Goal: Task Accomplishment & Management: Contribute content

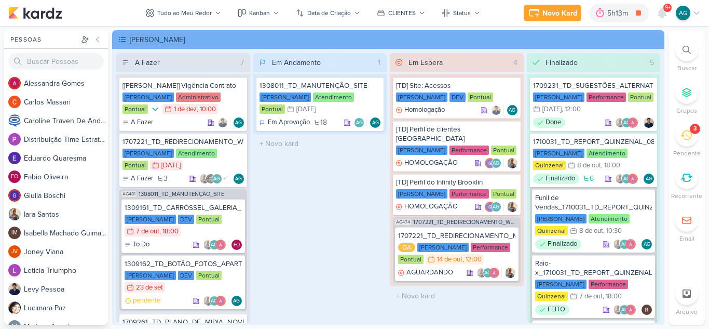
click at [691, 139] on icon at bounding box center [686, 134] width 11 height 11
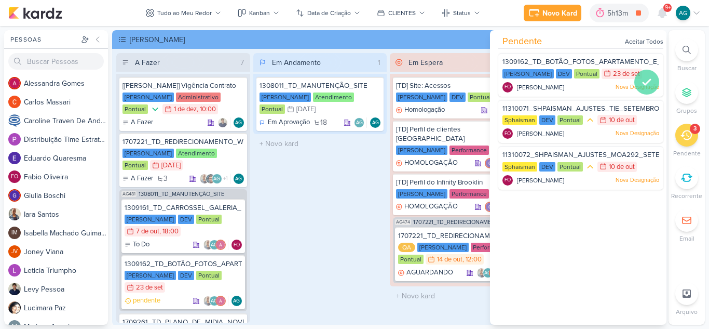
click at [641, 79] on icon at bounding box center [647, 82] width 12 height 12
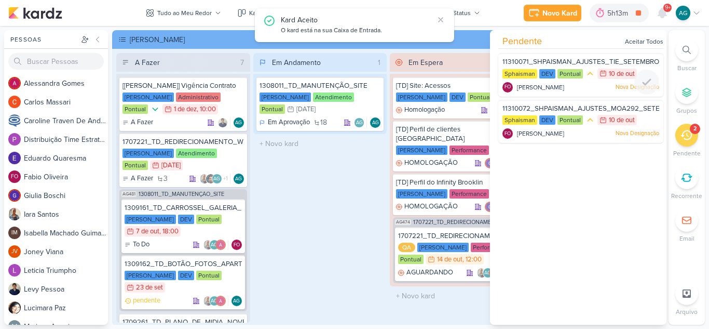
click at [641, 79] on icon at bounding box center [647, 82] width 12 height 12
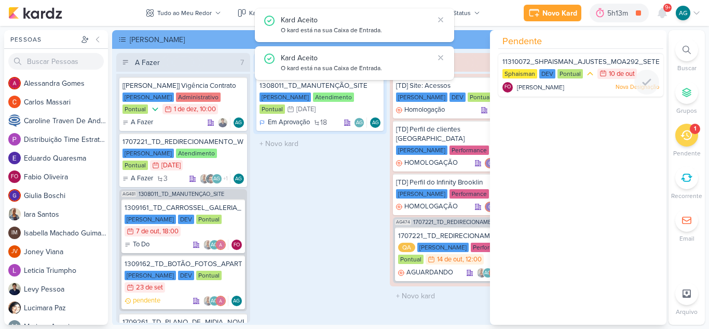
click at [641, 79] on icon at bounding box center [647, 82] width 12 height 12
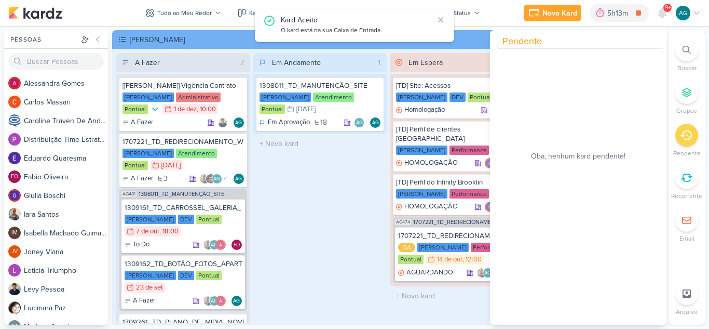
click at [309, 238] on div "Em Andamento 1 1308011_TD_MANUTENÇÃO_SITE [PERSON_NAME] Atendimento Pontual 31/…" at bounding box center [320, 187] width 134 height 269
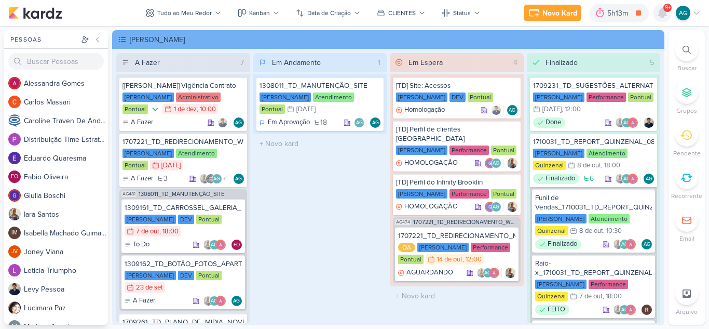
click at [664, 15] on icon at bounding box center [662, 12] width 8 height 9
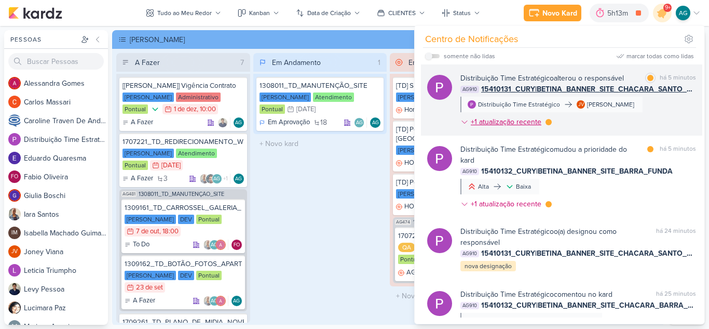
click at [518, 121] on div "+1 atualização recente" at bounding box center [507, 121] width 73 height 11
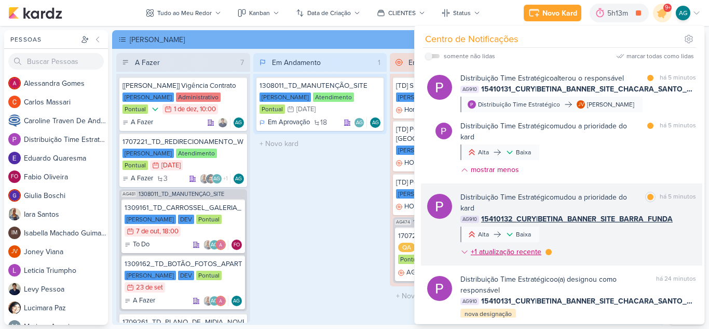
click at [536, 252] on div "+1 atualização recente" at bounding box center [507, 251] width 73 height 11
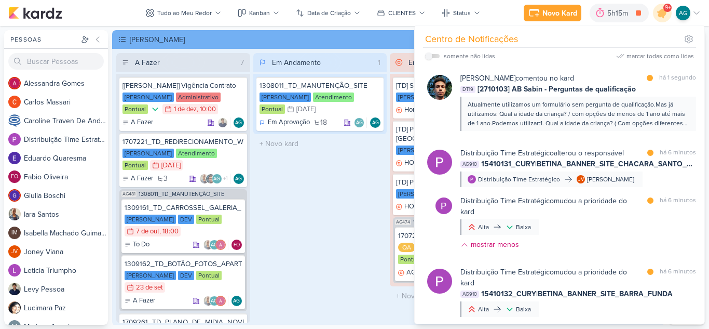
click at [365, 211] on div "Em Andamento 1 1308011_TD_MANUTENÇÃO_SITE [PERSON_NAME] Atendimento Pontual 31/…" at bounding box center [320, 187] width 134 height 269
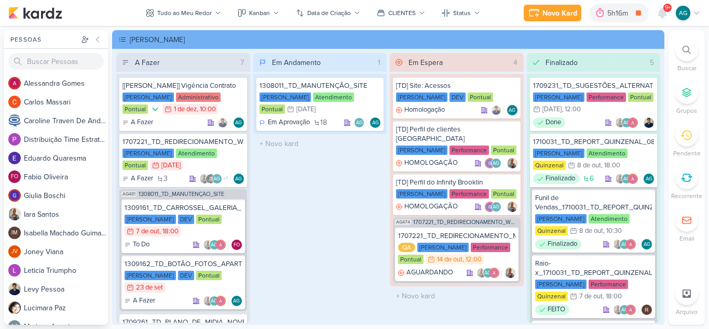
click at [664, 9] on div "9+" at bounding box center [668, 8] width 8 height 8
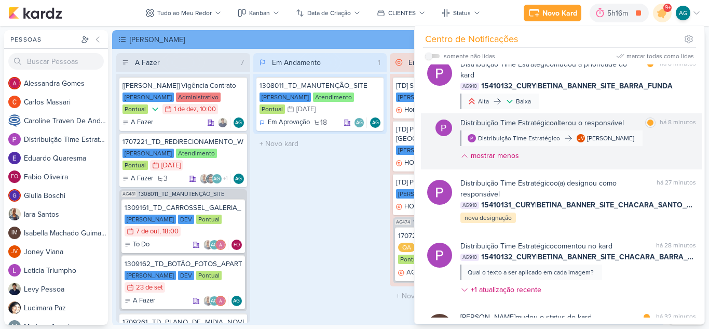
scroll to position [363, 0]
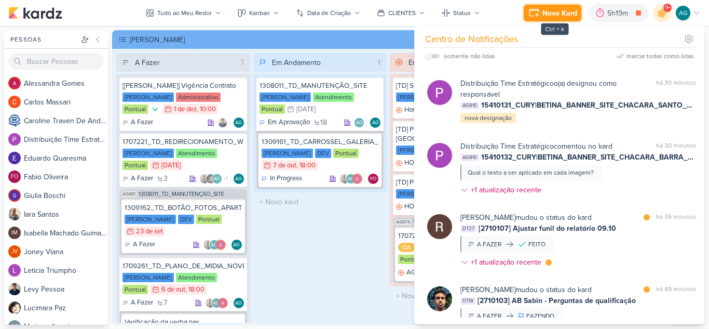
click at [554, 18] on div "Novo Kard" at bounding box center [560, 13] width 35 height 11
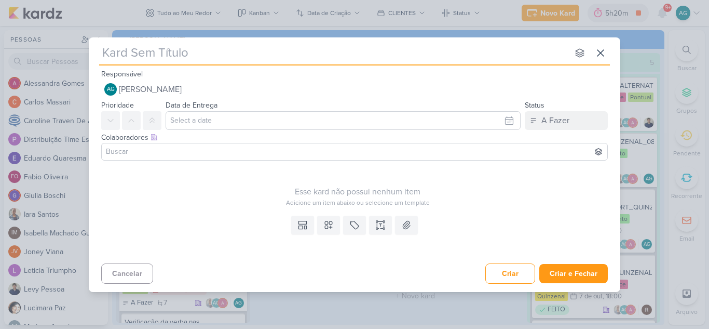
click at [482, 58] on input "text" at bounding box center [333, 53] width 469 height 19
paste input "15410133_CURY|BETINA_CARD_SITE_CHACARA_SANTO_ANTONIO"
type input "15410133_CURY|BETINA_CARD_SITE_CHACARA_SANTO_ANTONIO"
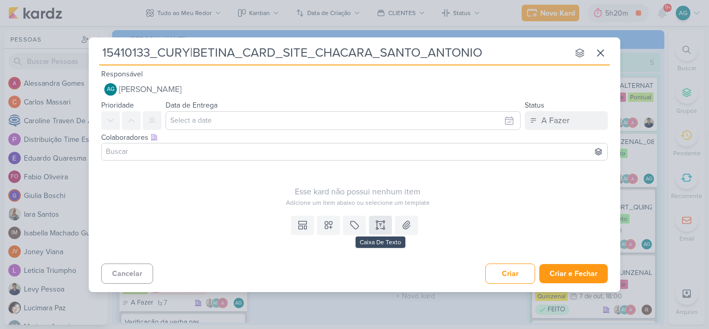
type input "15410133_CURY|BETINA_CARD_SITE_CHACARA_SANTO_ANTONIO"
click at [379, 228] on icon at bounding box center [380, 228] width 5 height 0
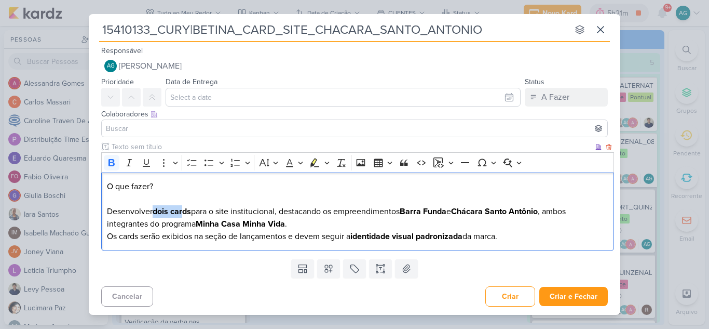
drag, startPoint x: 156, startPoint y: 211, endPoint x: 183, endPoint y: 211, distance: 27.5
click at [183, 211] on strong "dois cards" at bounding box center [172, 211] width 38 height 10
click at [163, 211] on strong "dois cards" at bounding box center [172, 211] width 38 height 10
click at [187, 209] on strong "um cards" at bounding box center [170, 211] width 35 height 10
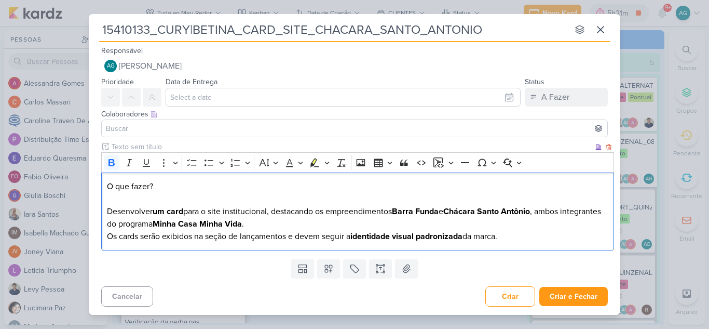
drag, startPoint x: 399, startPoint y: 211, endPoint x: 451, endPoint y: 210, distance: 51.9
click at [451, 210] on p "O que fazer? Desenvolver um card para o site institucional, destacando os empre…" at bounding box center [358, 211] width 502 height 62
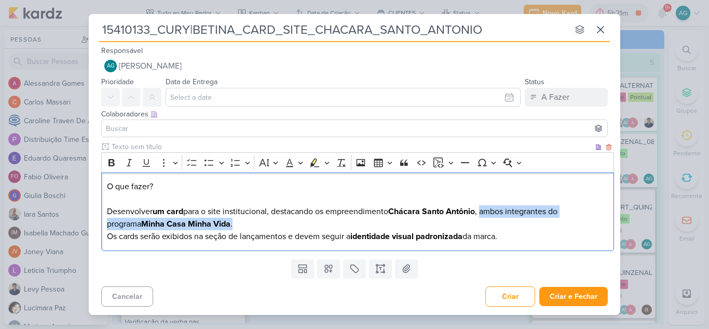
drag, startPoint x: 486, startPoint y: 211, endPoint x: 504, endPoint y: 220, distance: 19.7
click at [504, 220] on p "O que fazer? Desenvolver um card para o site institucional, destacando os empre…" at bounding box center [358, 211] width 502 height 62
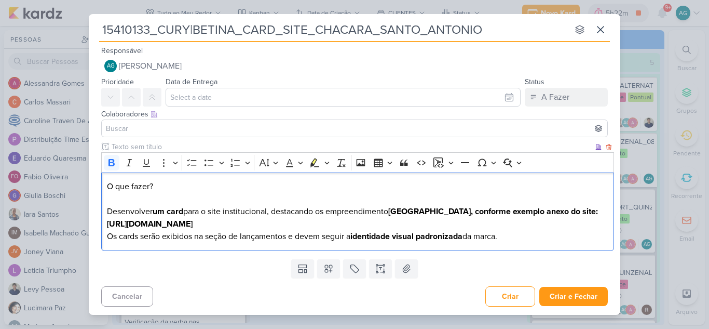
click at [558, 209] on strong "[GEOGRAPHIC_DATA], conforme exemplo anexo do site: [URL][DOMAIN_NAME]" at bounding box center [352, 217] width 491 height 23
click at [590, 212] on strong "[GEOGRAPHIC_DATA], conforme exemplo anexo do site: [URL][DOMAIN_NAME]" at bounding box center [352, 217] width 491 height 23
click at [581, 210] on strong "[GEOGRAPHIC_DATA], conforme exemplo anexo do site: [URL][DOMAIN_NAME]" at bounding box center [352, 217] width 491 height 23
drag, startPoint x: 343, startPoint y: 225, endPoint x: 72, endPoint y: 203, distance: 272.5
click at [72, 203] on div "15410133_CURY|BETINA_CARD_SITE_CHACARA_SANTO_ANTONIO nenhum grupo disponível es…" at bounding box center [354, 164] width 709 height 329
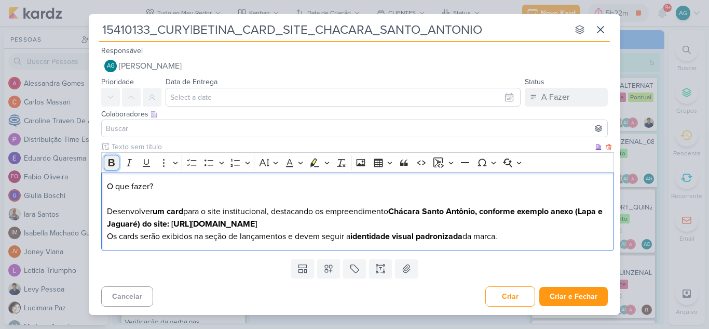
click at [112, 160] on icon "Editor toolbar" at bounding box center [112, 162] width 6 height 7
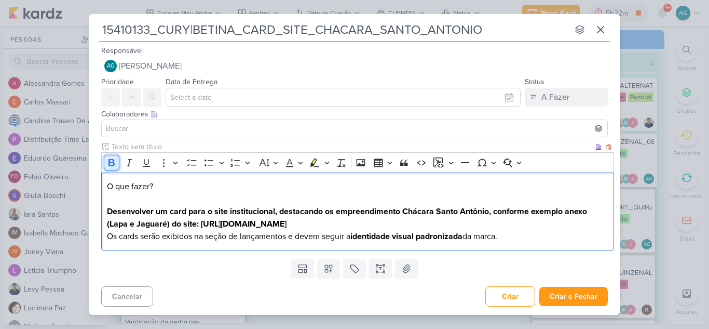
click at [112, 160] on icon "Editor toolbar" at bounding box center [112, 162] width 6 height 7
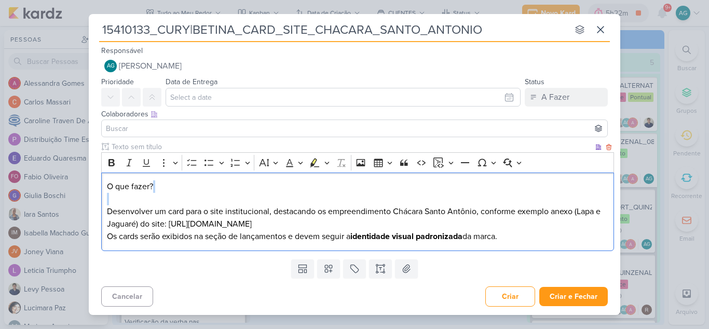
click at [326, 224] on p "O que fazer? Desenvolver um card para o site institucional, destacando os empre…" at bounding box center [358, 211] width 502 height 62
drag, startPoint x: 522, startPoint y: 237, endPoint x: 82, endPoint y: 236, distance: 440.9
click at [82, 236] on div "15410133_CURY|BETINA_CARD_SITE_CHACARA_SANTO_ANTONIO nenhum grupo disponível es…" at bounding box center [354, 164] width 709 height 329
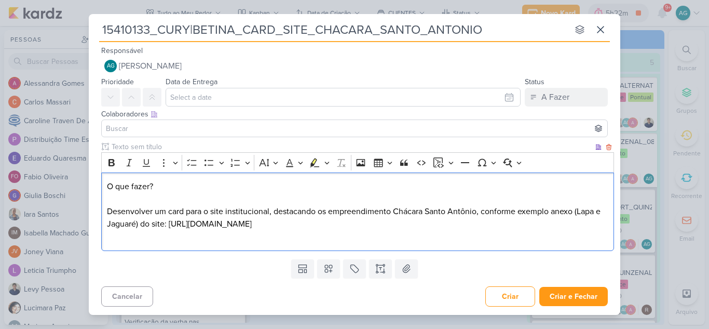
click at [190, 179] on div "O que fazer? Desenvolver um card para o site institucional, destacando os empre…" at bounding box center [357, 211] width 513 height 78
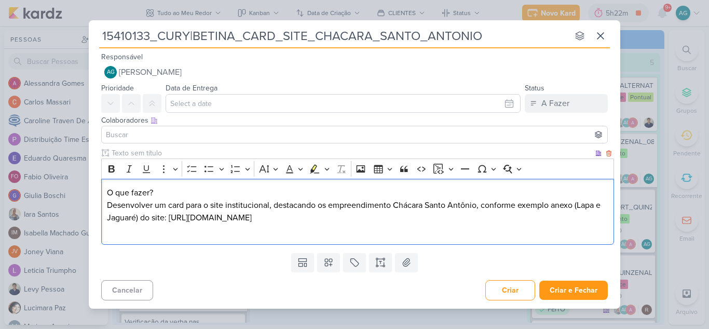
click at [142, 236] on p "O que fazer? Desenvolver um card para o site institucional, destacando os empre…" at bounding box center [358, 211] width 502 height 50
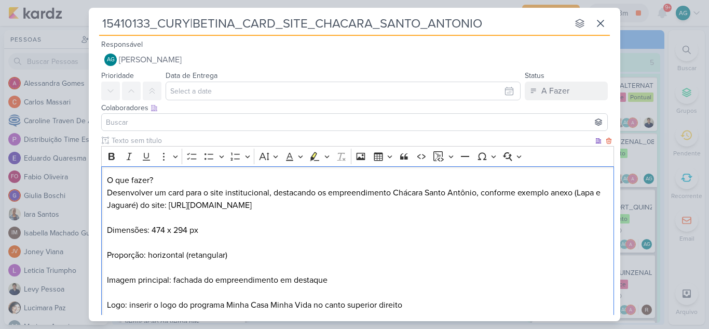
click at [210, 232] on p "O que fazer? Desenvolver um card para o site institucional, destacando os empre…" at bounding box center [358, 205] width 502 height 62
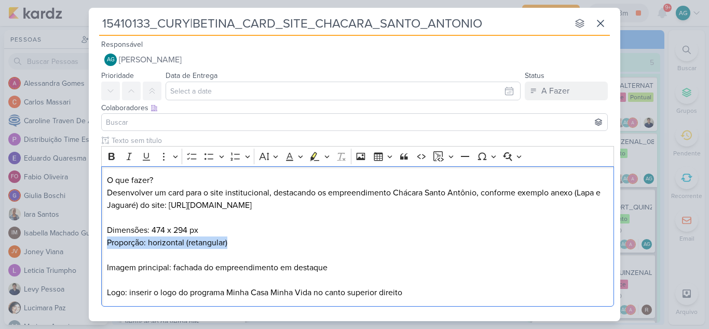
drag, startPoint x: 236, startPoint y: 244, endPoint x: 96, endPoint y: 241, distance: 140.7
click at [96, 241] on div "Clique para deixar o item visível somente à membros da sua organização Rich Tex…" at bounding box center [355, 223] width 532 height 176
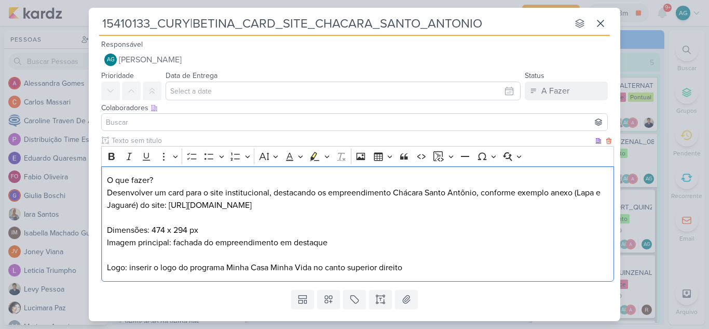
click at [336, 243] on p "Imagem principal: fachada do empreendimento em destaque" at bounding box center [358, 242] width 502 height 12
click at [151, 255] on p "Editor editing area: main" at bounding box center [358, 255] width 502 height 12
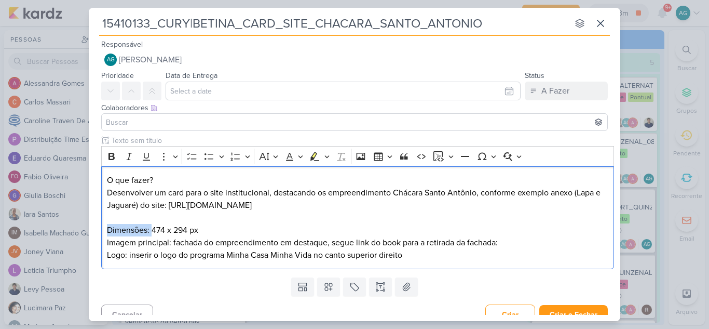
drag, startPoint x: 151, startPoint y: 232, endPoint x: 71, endPoint y: 229, distance: 80.5
click at [71, 229] on div "15410133_CURY|BETINA_CARD_SITE_CHACARA_SANTO_ANTONIO nenhum grupo disponível es…" at bounding box center [354, 164] width 709 height 329
click at [113, 160] on icon "Editor toolbar" at bounding box center [111, 156] width 10 height 10
drag, startPoint x: 168, startPoint y: 180, endPoint x: 101, endPoint y: 181, distance: 67.5
click at [101, 181] on div "Clique para deixar o item visível somente à membros da sua organização Rich Tex…" at bounding box center [355, 204] width 532 height 138
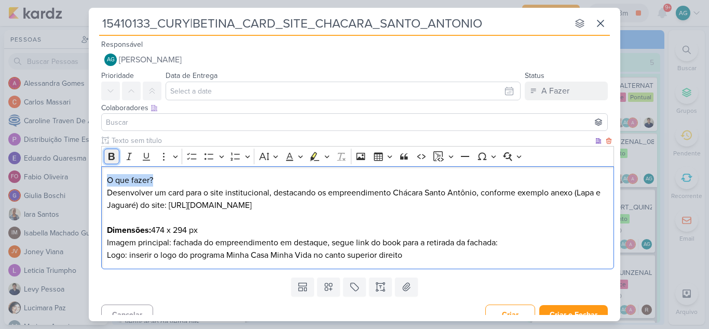
click at [113, 155] on icon "Editor toolbar" at bounding box center [111, 156] width 10 height 10
click at [288, 200] on p "O que fazer? Desenvolver um card para o site institucional, destacando os empre…" at bounding box center [358, 205] width 502 height 62
drag, startPoint x: 395, startPoint y: 192, endPoint x: 479, endPoint y: 191, distance: 84.1
click at [479, 191] on p "O que fazer? Desenvolver um card para o site institucional, destacando os empre…" at bounding box center [358, 205] width 502 height 62
click at [112, 154] on icon "Editor toolbar" at bounding box center [111, 156] width 10 height 10
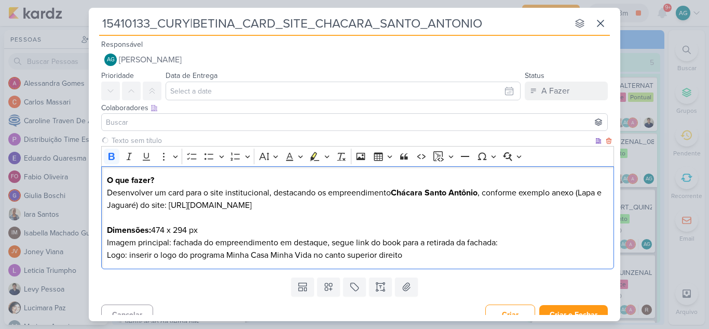
click at [168, 215] on p "O que fazer? Desenvolver um card para o site institucional, destacando os empre…" at bounding box center [358, 205] width 502 height 62
drag, startPoint x: 176, startPoint y: 205, endPoint x: 317, endPoint y: 203, distance: 141.3
click at [317, 203] on p "O que fazer? Desenvolver um card para o site institucional, destacando os empre…" at bounding box center [358, 205] width 502 height 62
click at [113, 153] on icon "Editor toolbar" at bounding box center [112, 156] width 6 height 7
drag, startPoint x: 163, startPoint y: 242, endPoint x: 93, endPoint y: 242, distance: 70.1
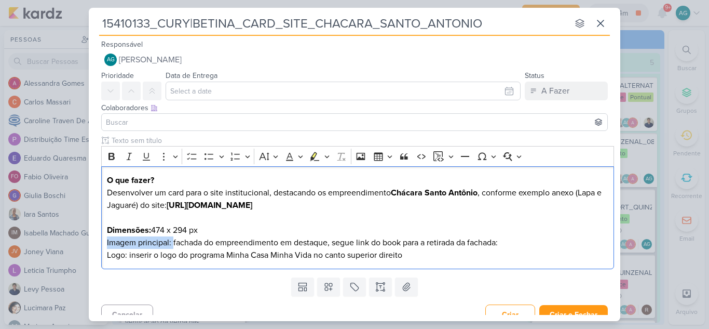
click at [93, 242] on div "Clique para deixar o item visível somente à membros da sua organização Rich Tex…" at bounding box center [355, 204] width 532 height 138
click at [116, 156] on icon "Editor toolbar" at bounding box center [111, 156] width 10 height 10
click at [191, 245] on p "Imagem principal: fachada do empreendimento em destaque, segue link do book par…" at bounding box center [358, 242] width 502 height 12
click at [117, 155] on button "Bold" at bounding box center [112, 157] width 16 height 16
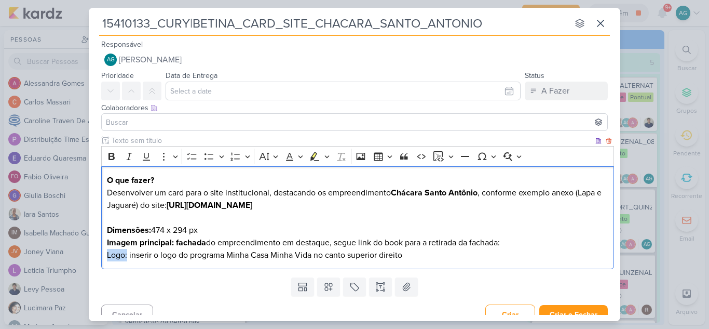
drag, startPoint x: 128, startPoint y: 255, endPoint x: 88, endPoint y: 254, distance: 40.0
click at [88, 254] on div "15410133_CURY|BETINA_CARD_SITE_CHACARA_SANTO_ANTONIO nenhum grupo disponível es…" at bounding box center [354, 164] width 709 height 329
click at [112, 158] on icon "Editor toolbar" at bounding box center [111, 156] width 10 height 10
click at [220, 231] on p "O que fazer? Desenvolver um card para o site institucional, destacando os empre…" at bounding box center [358, 205] width 502 height 62
click at [550, 244] on p "Imagem principal: fachada do empreendimento em destaque, segue link do book par…" at bounding box center [358, 242] width 502 height 12
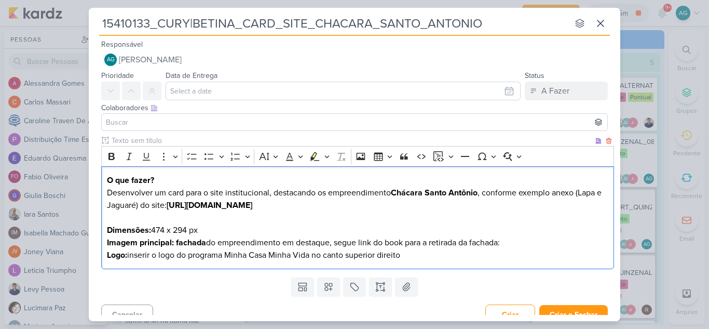
click at [334, 241] on p "Imagem principal: fachada do empreendimento em destaque, segue link do book par…" at bounding box center [358, 242] width 502 height 12
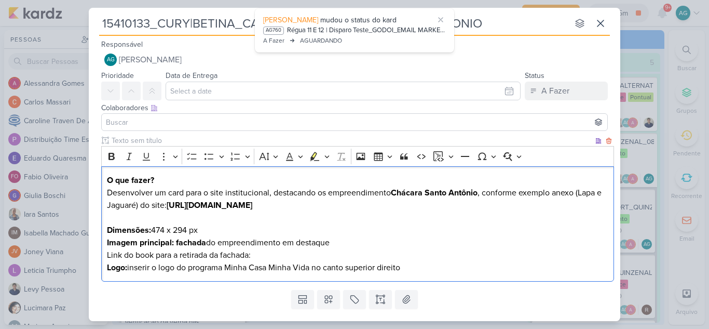
click at [265, 255] on p "Link do book para a retirada da fachada:" at bounding box center [358, 255] width 502 height 12
drag, startPoint x: 265, startPoint y: 255, endPoint x: 89, endPoint y: 259, distance: 176.1
click at [89, 259] on div "Clique para deixar o item visível somente à membros da sua organização Rich Tex…" at bounding box center [355, 210] width 532 height 151
click at [113, 154] on icon "Editor toolbar" at bounding box center [112, 156] width 6 height 7
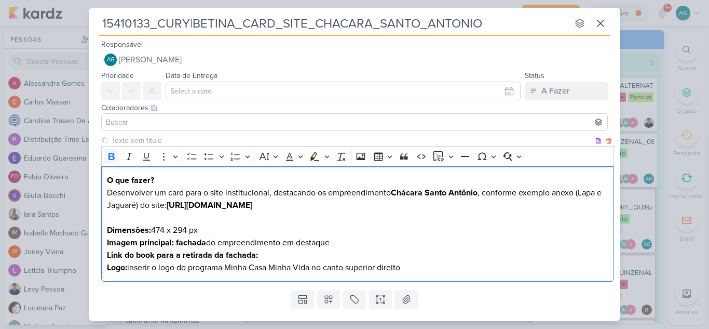
click at [306, 256] on p "Link do book para a retirada da fachada:" at bounding box center [358, 255] width 502 height 12
click at [181, 242] on strong "Imagem principal: fachada" at bounding box center [156, 242] width 99 height 10
click at [111, 155] on icon "Editor toolbar" at bounding box center [111, 156] width 10 height 10
click at [250, 227] on p "O que fazer? Desenvolver um card para o site institucional, destacando os empre…" at bounding box center [358, 205] width 502 height 62
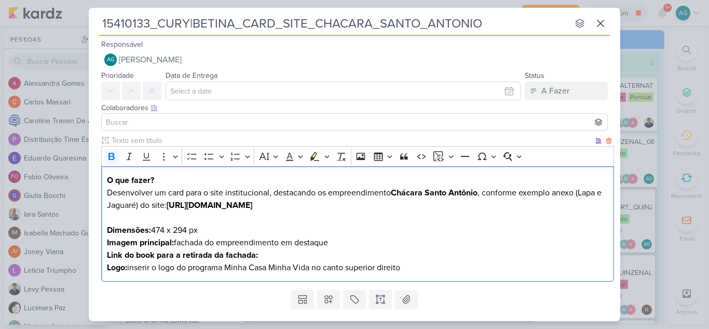
click at [293, 254] on p "Link do book para a retirada da fachada:" at bounding box center [358, 255] width 502 height 12
click at [444, 268] on p "Logo: inserir o logo do programa Minha Casa Minha Vida no canto superior direito" at bounding box center [358, 267] width 502 height 12
click at [408, 266] on p "Logo: inserir o logo do programa Minha Casa Minha Vida no canto superior direit…" at bounding box center [358, 267] width 502 height 12
click at [455, 271] on p "Logo: inserir o logo do programa Minha Casa Minha Vida no canto superior direit…" at bounding box center [358, 267] width 502 height 12
click at [286, 258] on p "Link do book para a retirada da fachada:" at bounding box center [358, 255] width 502 height 12
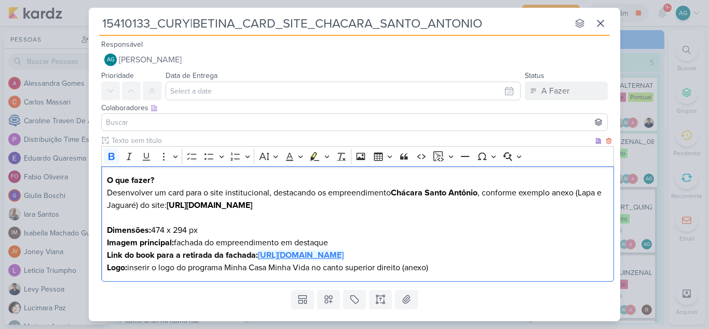
drag, startPoint x: 577, startPoint y: 258, endPoint x: 260, endPoint y: 258, distance: 316.8
click at [260, 258] on p "Link do book para a retirada da fachada: [URL][DOMAIN_NAME]" at bounding box center [358, 255] width 502 height 12
click at [115, 157] on icon "Editor toolbar" at bounding box center [111, 156] width 10 height 10
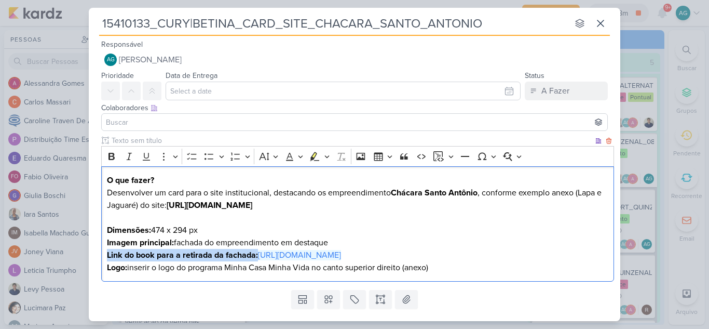
click at [509, 222] on p "O que fazer? Desenvolver um card para o site institucional, destacando os empre…" at bounding box center [358, 205] width 502 height 62
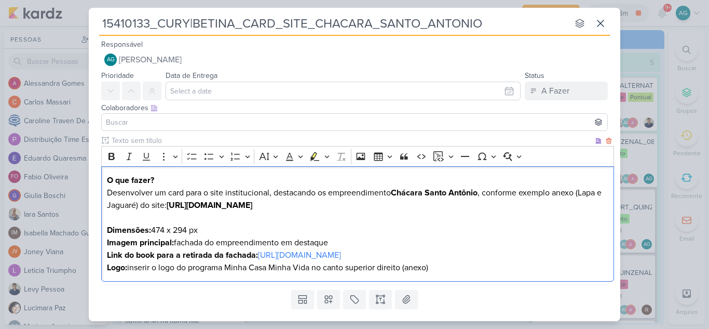
click at [450, 272] on p "Logo: inserir o logo do programa Minha Casa Minha Vida no canto superior direit…" at bounding box center [358, 267] width 502 height 12
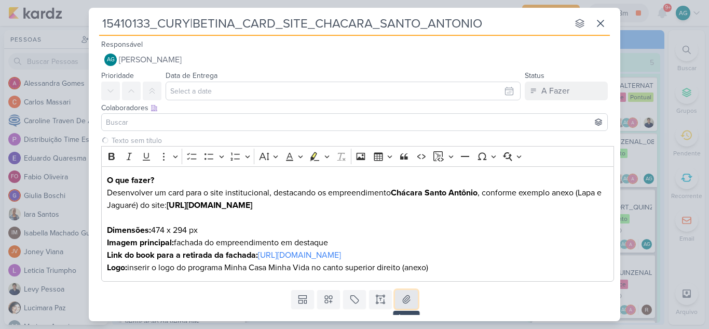
click at [406, 305] on button at bounding box center [406, 299] width 23 height 19
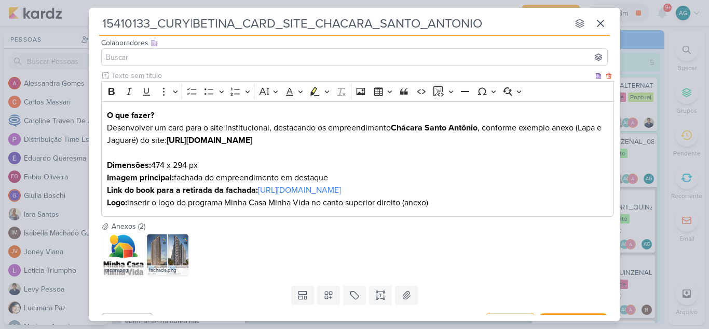
scroll to position [85, 0]
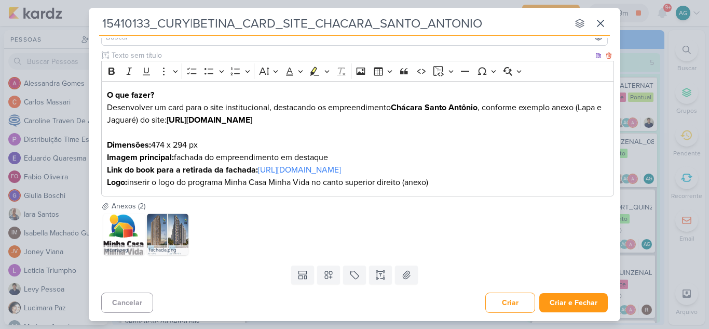
click at [488, 183] on p "Logo: inserir o logo do programa Minha Casa Minha Vida no canto superior direit…" at bounding box center [358, 182] width 502 height 12
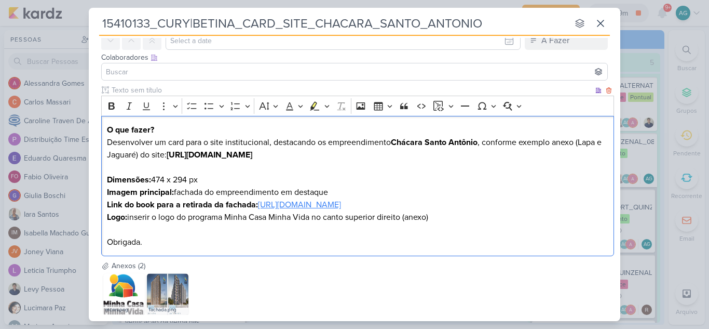
scroll to position [0, 0]
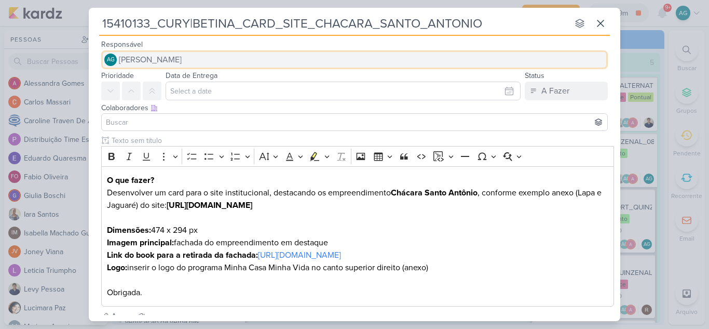
click at [182, 62] on span "[PERSON_NAME]" at bounding box center [150, 59] width 63 height 12
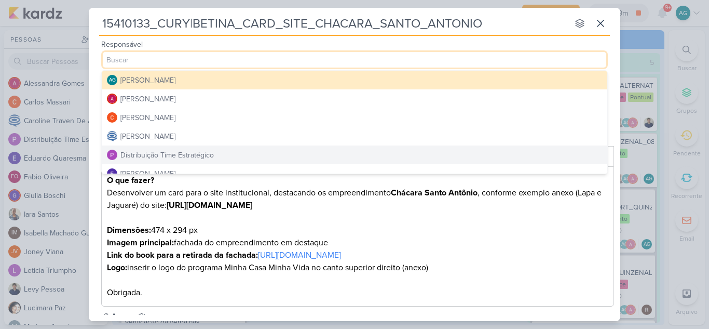
click at [197, 152] on div "Distribuição Time Estratégico" at bounding box center [166, 155] width 93 height 11
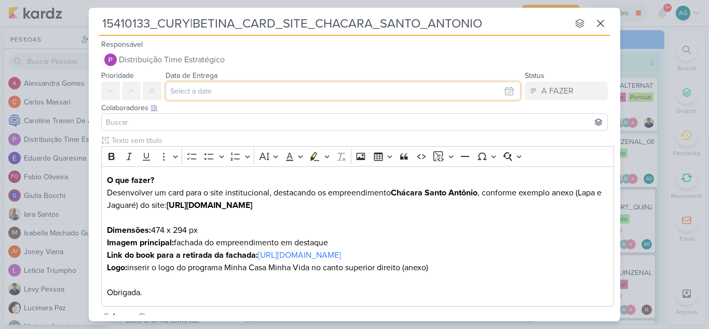
click at [219, 90] on input "text" at bounding box center [343, 91] width 355 height 19
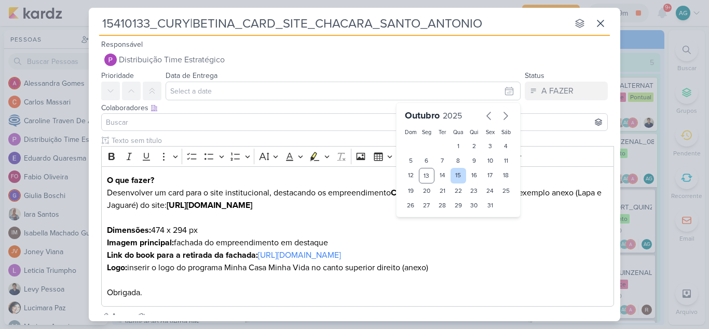
click at [458, 174] on div "15" at bounding box center [459, 176] width 16 height 16
type input "15 de outubro de 2025 às 23:59"
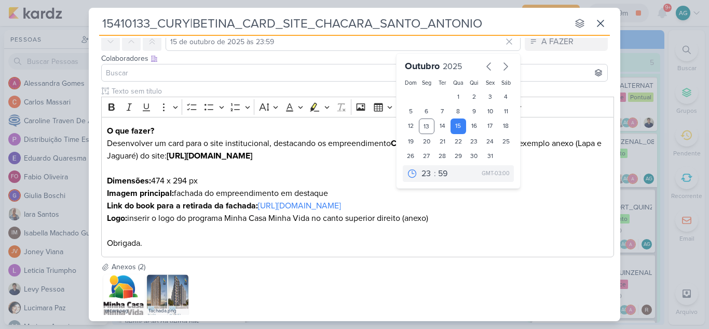
scroll to position [104, 0]
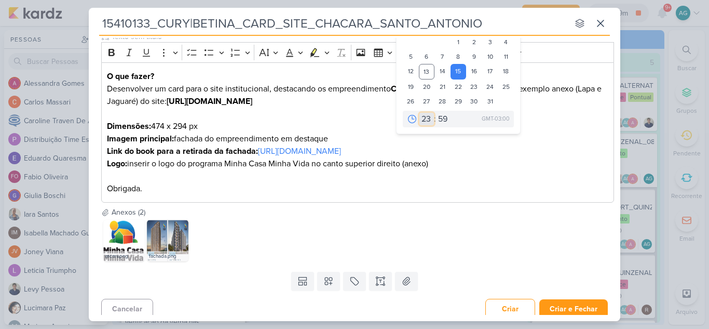
click at [424, 120] on select "00 01 02 03 04 05 06 07 08 09 10 11 12 13 14 15 16 17 18 19 20 21 22 23" at bounding box center [427, 119] width 15 height 12
select select "18"
click at [420, 113] on select "00 01 02 03 04 05 06 07 08 09 10 11 12 13 14 15 16 17 18 19 20 21 22 23" at bounding box center [427, 119] width 15 height 12
type input "[DATE] 18:59"
click at [437, 121] on select "00 05 10 15 20 25 30 35 40 45 50 55 59" at bounding box center [443, 119] width 15 height 12
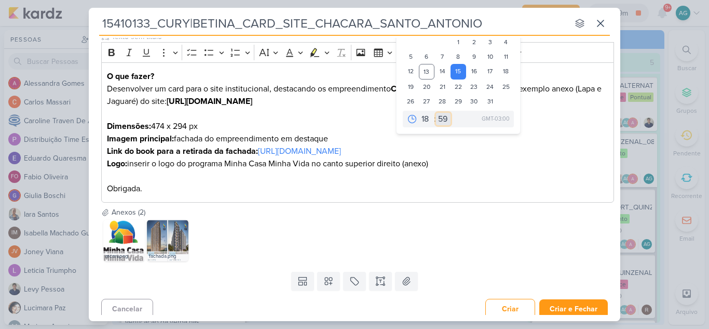
select select "0"
click at [436, 113] on select "00 05 10 15 20 25 30 35 40 45 50 55 59" at bounding box center [443, 119] width 15 height 12
type input "[DATE] 18:00"
click at [505, 176] on p "Logo: inserir o logo do programa Minha Casa Minha Vida no canto superior direit…" at bounding box center [358, 175] width 502 height 37
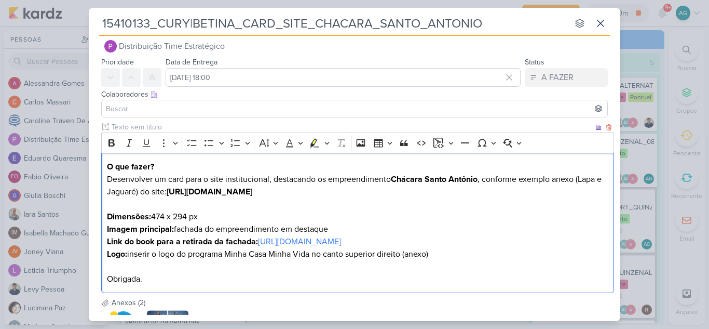
scroll to position [0, 0]
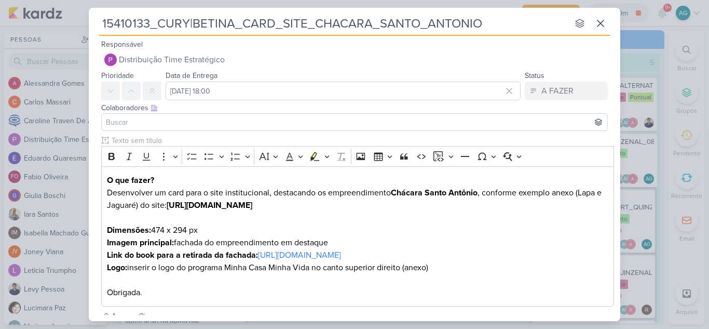
click at [156, 118] on input at bounding box center [355, 122] width 502 height 12
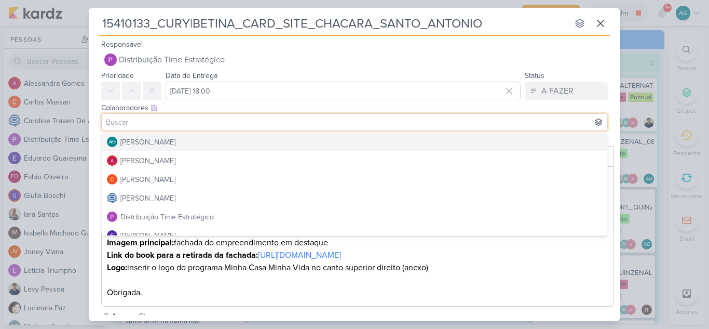
click at [142, 142] on div "[PERSON_NAME]" at bounding box center [147, 142] width 55 height 11
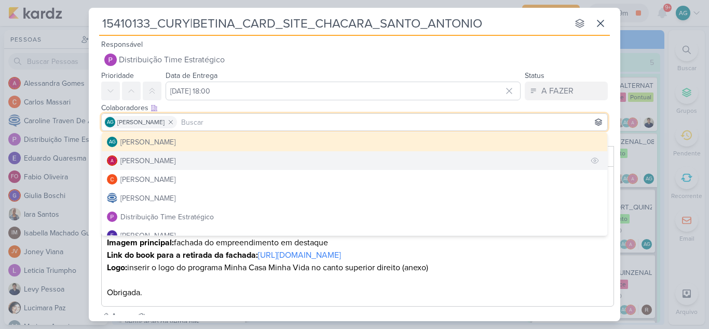
click at [146, 159] on div "[PERSON_NAME]" at bounding box center [147, 160] width 55 height 11
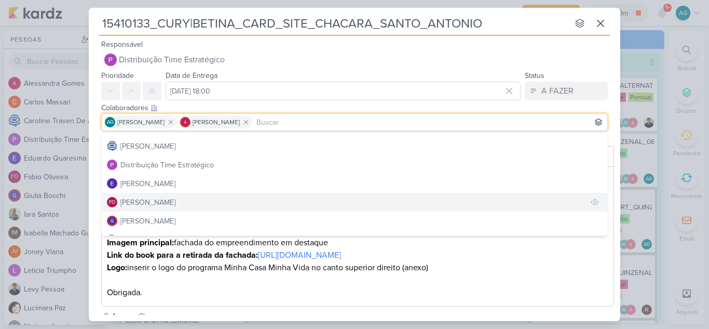
scroll to position [104, 0]
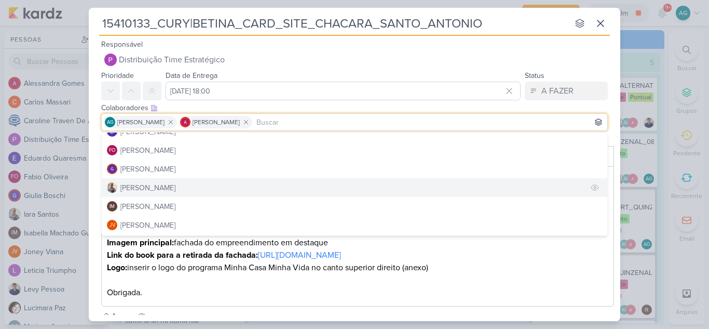
click at [153, 192] on div "[PERSON_NAME]" at bounding box center [147, 187] width 55 height 11
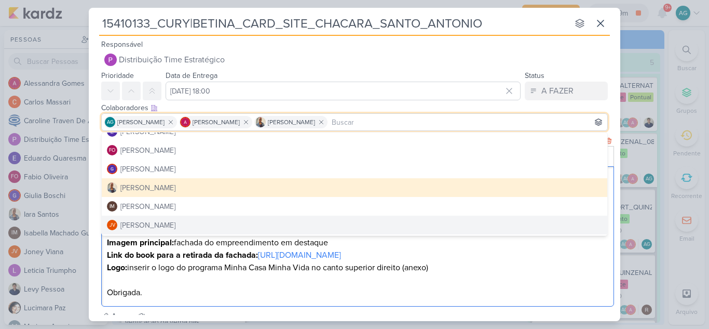
click at [510, 299] on div "O que fazer? Desenvolver um card para o site institucional, destacando os empre…" at bounding box center [357, 236] width 513 height 141
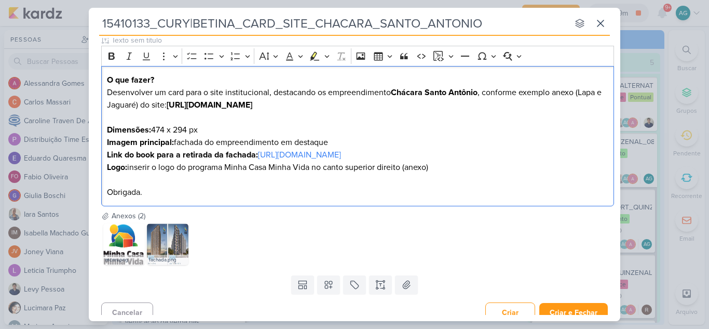
scroll to position [110, 0]
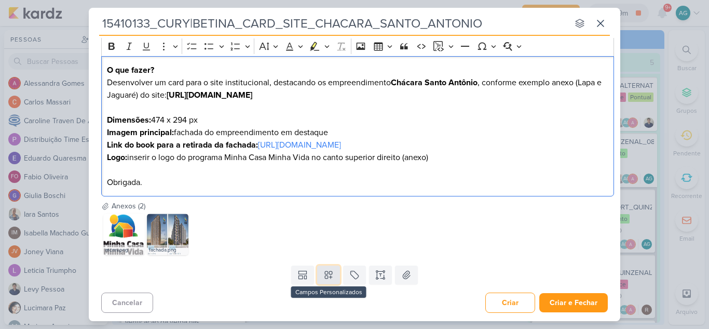
click at [328, 277] on icon at bounding box center [328, 275] width 7 height 7
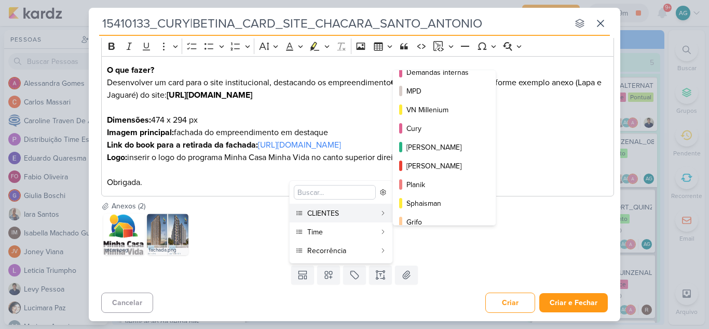
scroll to position [156, 0]
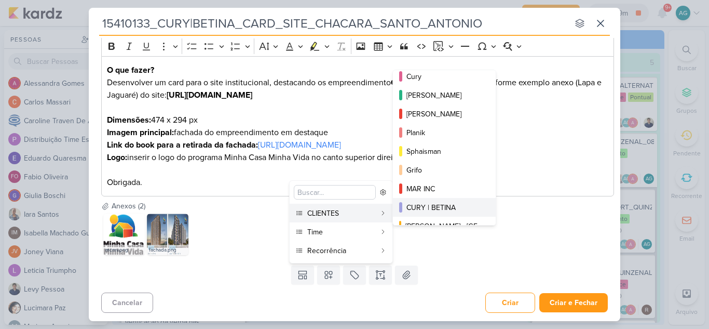
click at [449, 209] on div "CURY | BETINA" at bounding box center [445, 207] width 77 height 11
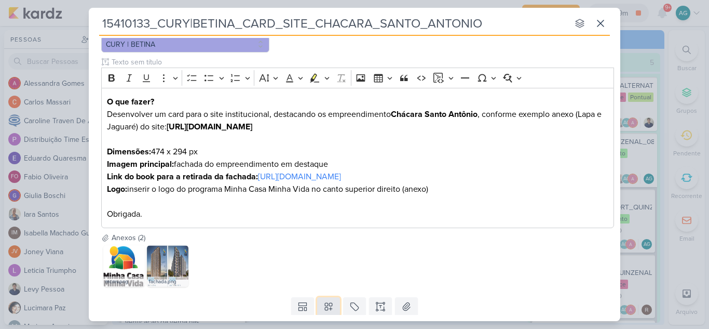
click at [328, 303] on icon at bounding box center [328, 306] width 7 height 7
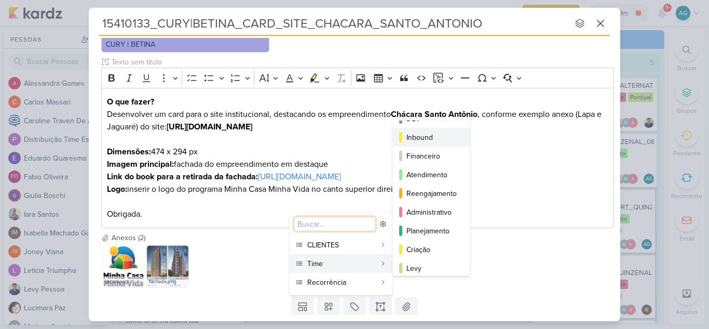
scroll to position [95, 0]
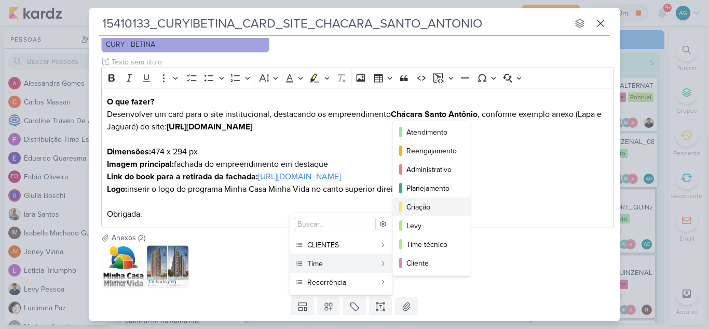
click at [435, 204] on div "Criação" at bounding box center [432, 206] width 51 height 11
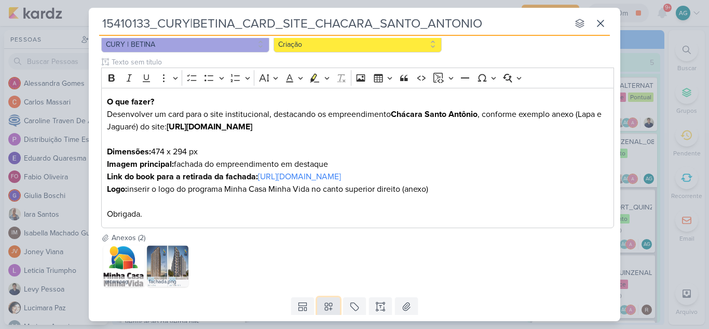
click at [328, 310] on icon at bounding box center [329, 306] width 10 height 10
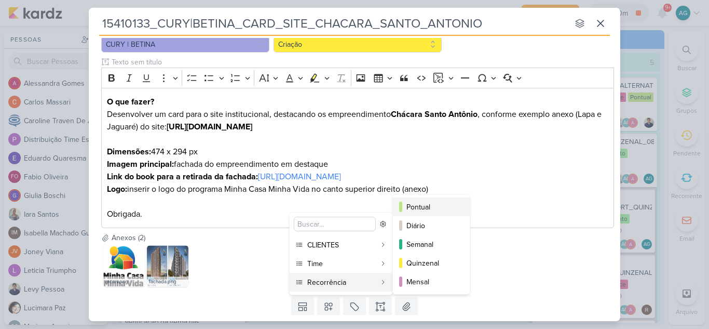
click at [425, 202] on div "Pontual" at bounding box center [432, 206] width 51 height 11
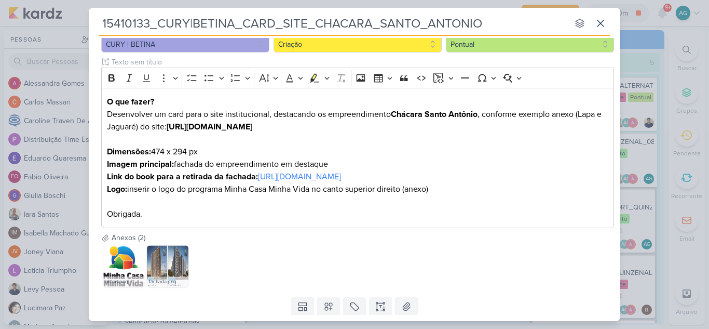
click at [507, 260] on div "mcmv.png fachada.png" at bounding box center [357, 266] width 513 height 46
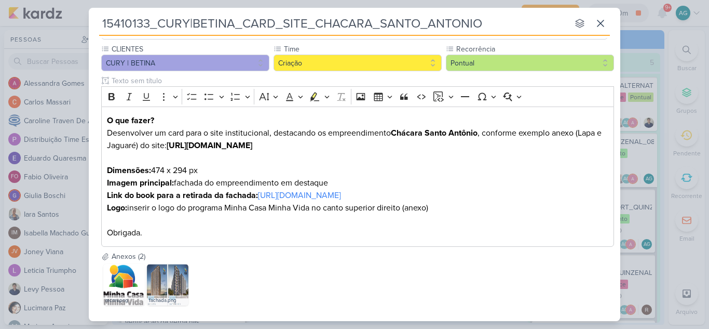
scroll to position [142, 0]
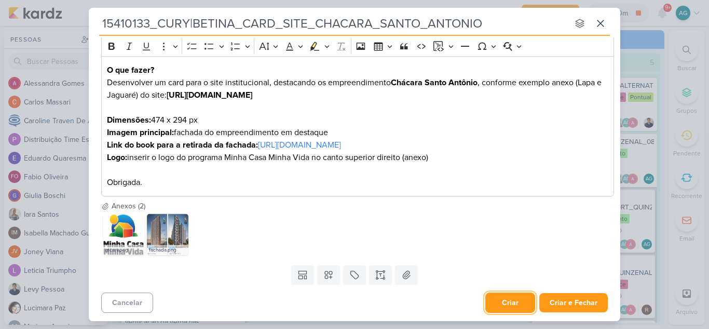
click at [508, 304] on button "Criar" at bounding box center [511, 302] width 50 height 20
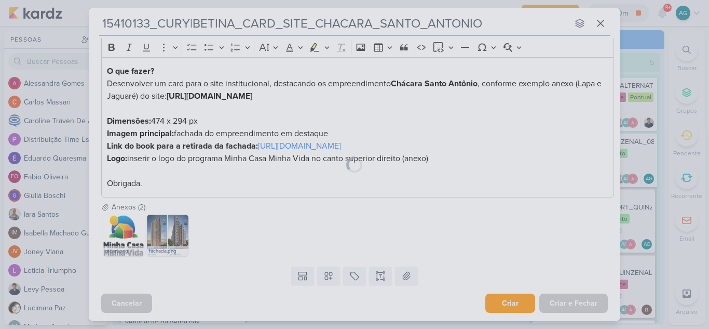
scroll to position [141, 0]
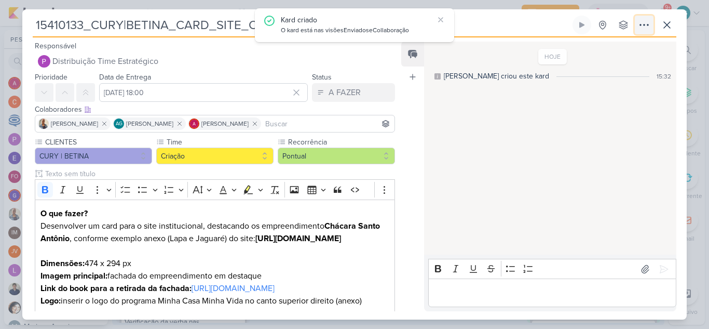
click at [648, 26] on icon at bounding box center [644, 25] width 12 height 12
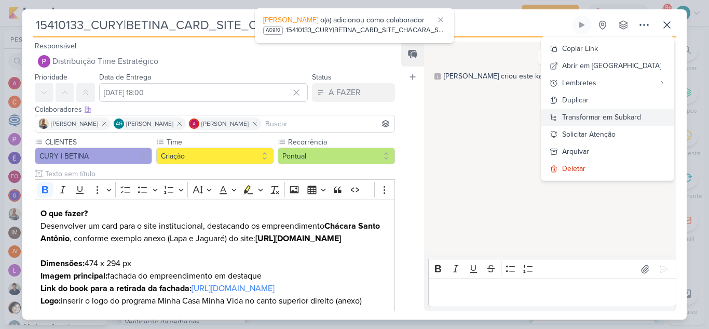
click at [641, 114] on div "Transformar em Subkard" at bounding box center [601, 117] width 79 height 11
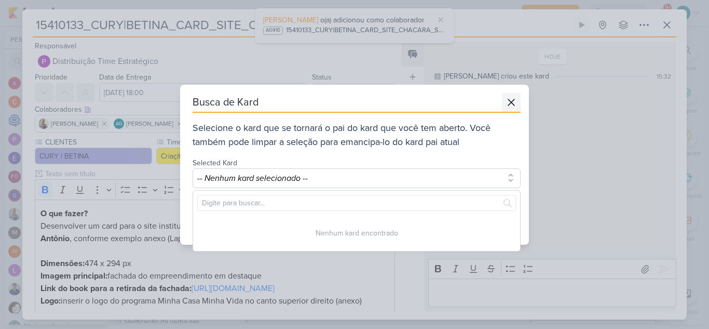
click at [512, 100] on icon at bounding box center [511, 102] width 12 height 12
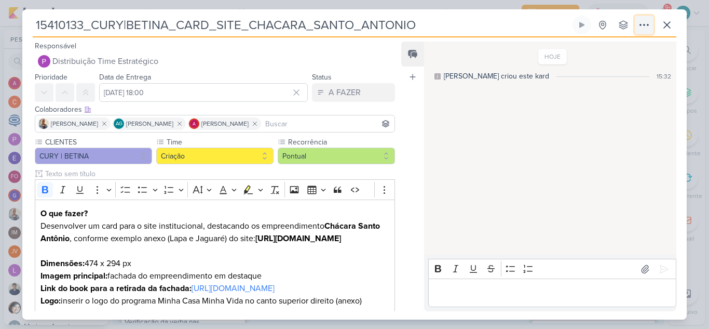
click at [652, 26] on button at bounding box center [644, 25] width 19 height 19
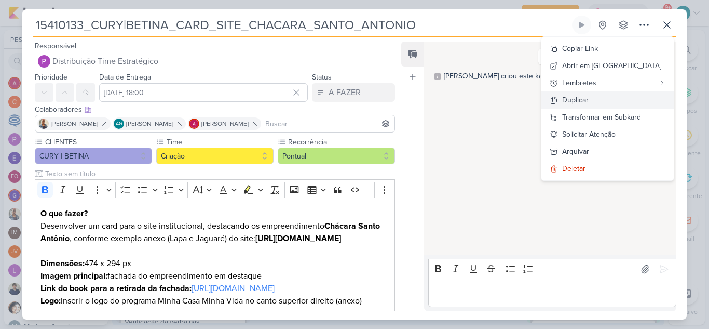
click at [614, 100] on button "Duplicar" at bounding box center [608, 99] width 132 height 17
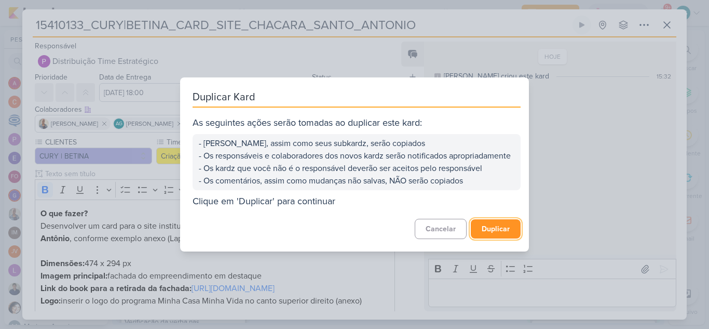
click at [498, 235] on button "Duplicar" at bounding box center [496, 228] width 50 height 19
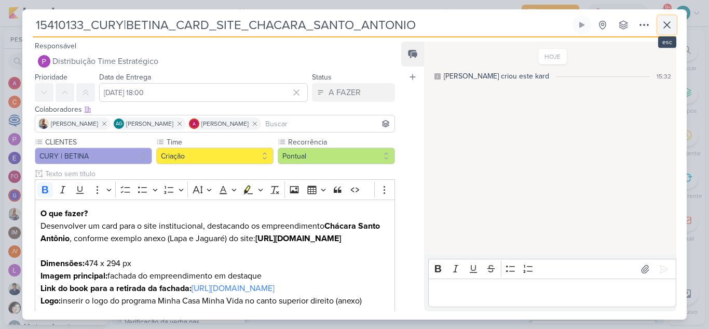
click at [667, 24] on icon at bounding box center [667, 25] width 6 height 6
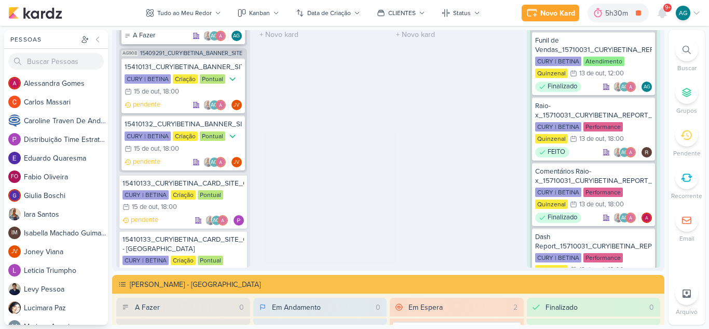
scroll to position [205, 0]
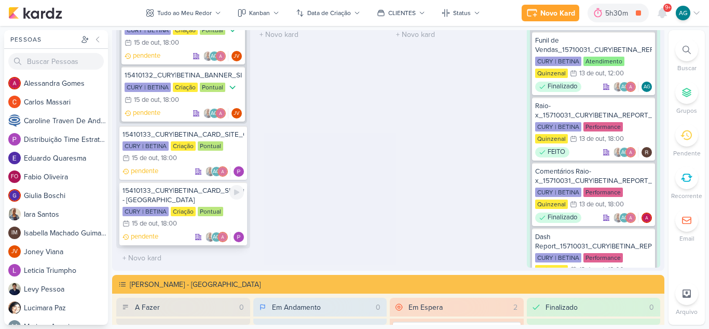
click at [177, 200] on div "15410133_CURY|BETINA_CARD_SITE_CHACARA_SANTO_ANTONIO - [GEOGRAPHIC_DATA]" at bounding box center [184, 195] width 122 height 19
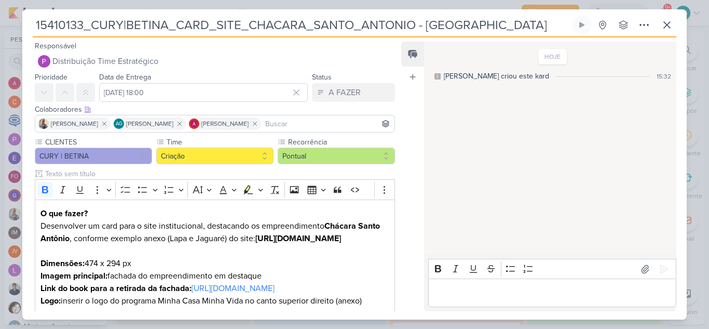
drag, startPoint x: 481, startPoint y: 22, endPoint x: 0, endPoint y: 27, distance: 481.4
click at [0, 27] on div "15410133_CURY|BETINA_CARD_SITE_CHACARA_SANTO_ANTONIO - [GEOGRAPHIC_DATA]" at bounding box center [354, 164] width 709 height 329
paste input "4_CURY|BETINA_CARD_SITE_BARRA_FUNDA"
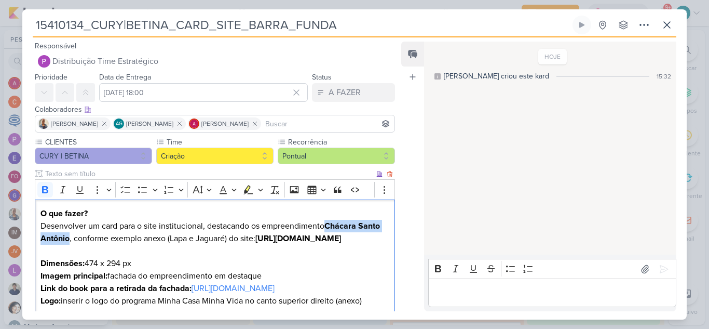
drag, startPoint x: 330, startPoint y: 226, endPoint x: 69, endPoint y: 238, distance: 260.9
click at [69, 238] on strong "Chácara Santo Antônio" at bounding box center [211, 232] width 340 height 23
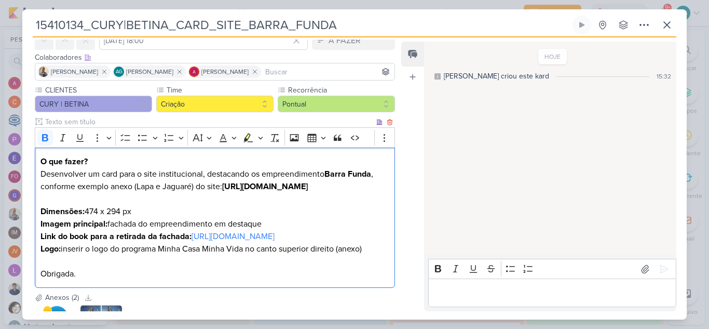
scroll to position [104, 0]
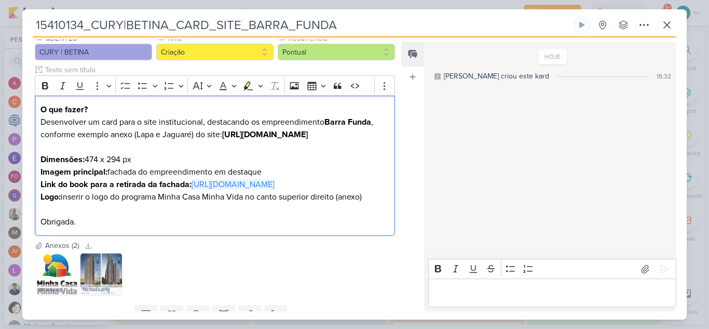
drag, startPoint x: 245, startPoint y: 194, endPoint x: 23, endPoint y: 199, distance: 221.3
click at [23, 199] on div "CLIENTES CURY | BETINA Time" at bounding box center [210, 136] width 377 height 207
drag, startPoint x: 352, startPoint y: 197, endPoint x: 0, endPoint y: 195, distance: 352.1
click at [0, 195] on div "15410134_CURY|BETINA_CARD_SITE_BARRA_FUNDA Criado por mim" at bounding box center [354, 164] width 709 height 329
click at [46, 87] on icon "Editor toolbar" at bounding box center [45, 85] width 10 height 10
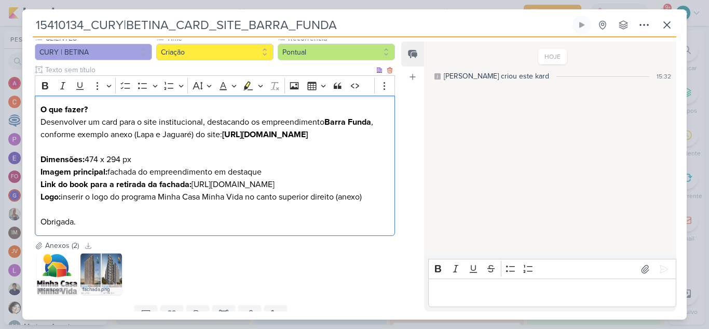
click at [191, 228] on p "Logo: inserir o logo do programa Minha Casa Minha Vida no canto superior direit…" at bounding box center [215, 209] width 349 height 37
click at [360, 191] on p "Link do book para a retirada da fachada: [URL][DOMAIN_NAME]" at bounding box center [215, 184] width 349 height 12
click at [275, 190] on link "[URL][DOMAIN_NAME]" at bounding box center [233, 184] width 83 height 10
click at [342, 168] on p "Imagem principal: fachada do empreendimento em destaque" at bounding box center [215, 172] width 349 height 12
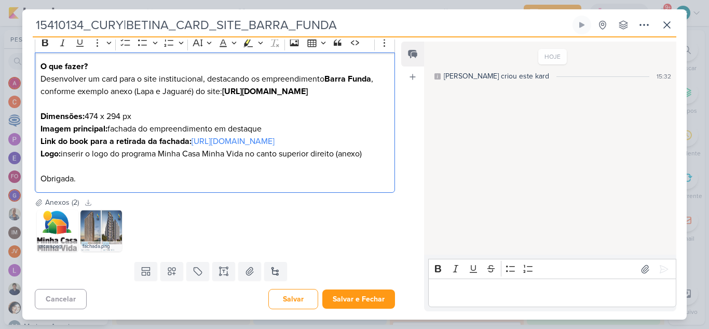
scroll to position [159, 0]
click at [365, 303] on button "Salvar e Fechar" at bounding box center [358, 298] width 73 height 19
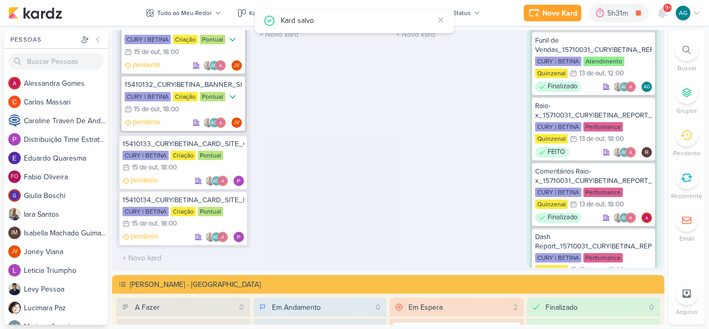
scroll to position [1591, 0]
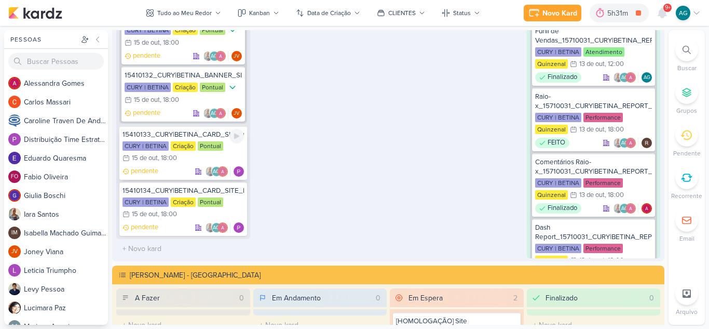
click at [171, 138] on div "15410133_CURY|BETINA_CARD_SITE_CHACARA_SANTO_ANTONIO" at bounding box center [184, 134] width 122 height 9
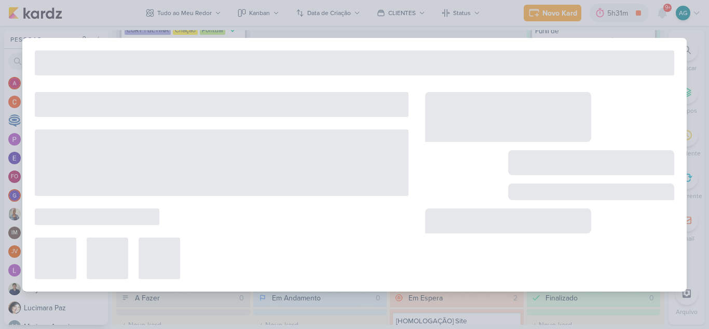
type input "15410133_CURY|BETINA_CARD_SITE_CHACARA_SANTO_ANTONIO"
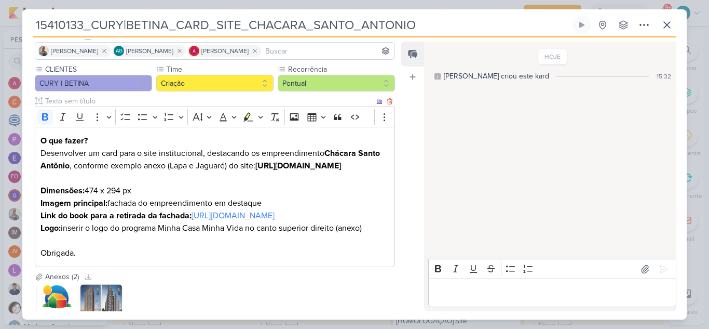
scroll to position [104, 0]
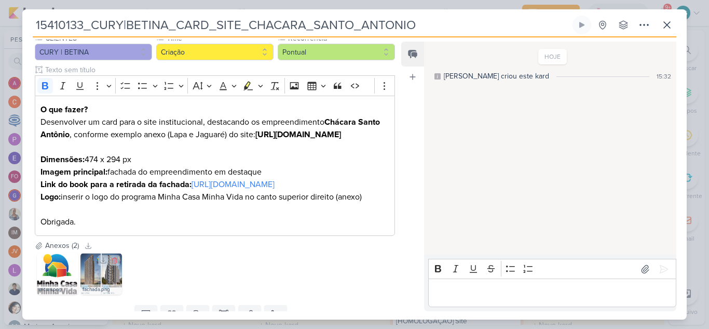
click at [105, 292] on img at bounding box center [101, 274] width 42 height 42
click at [671, 27] on icon at bounding box center [667, 25] width 12 height 12
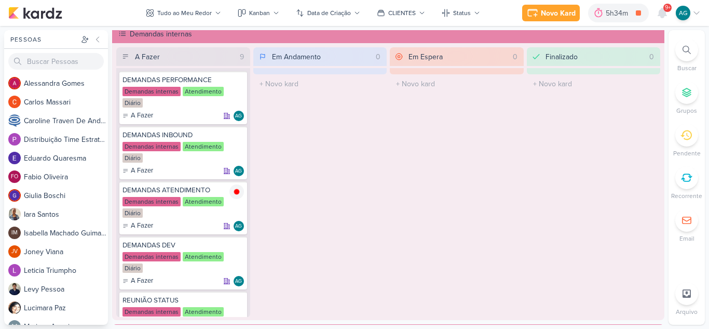
scroll to position [449, 0]
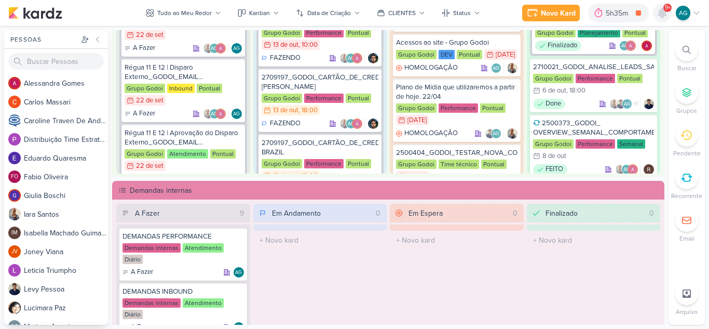
click at [666, 14] on icon at bounding box center [662, 12] width 8 height 9
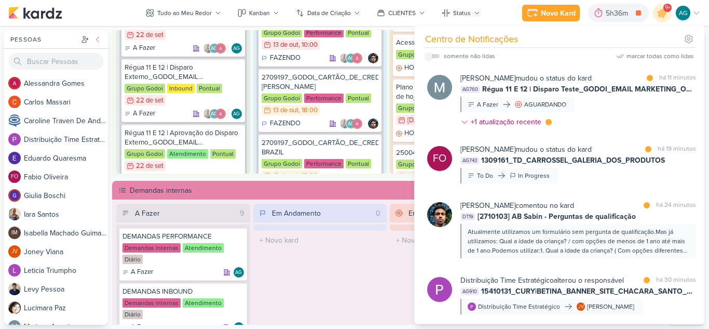
scroll to position [0, 0]
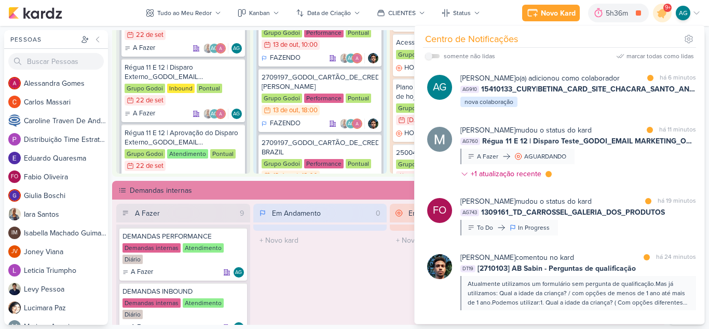
click at [634, 146] on span "Régua 11 E 12 | Disparo Teste_GODOI_EMAIL MARKETING_OUTUBRO" at bounding box center [589, 141] width 214 height 11
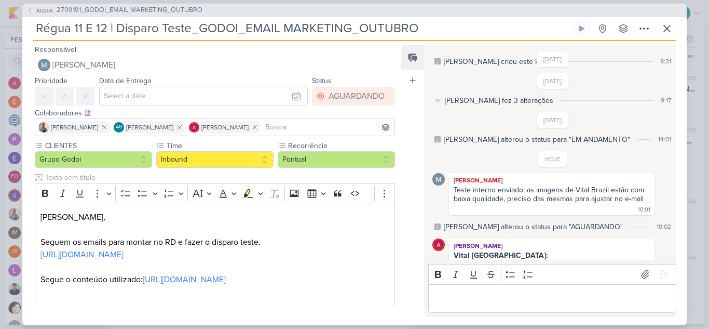
scroll to position [174, 0]
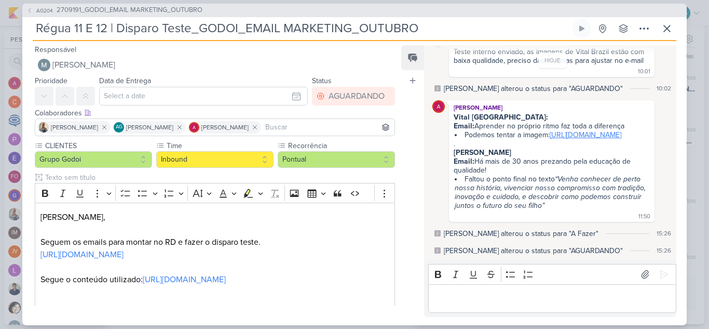
click at [550, 132] on link "[URL][DOMAIN_NAME]" at bounding box center [586, 134] width 72 height 9
click at [497, 296] on p "Editor editing area: main" at bounding box center [552, 298] width 237 height 12
drag, startPoint x: 636, startPoint y: 109, endPoint x: 448, endPoint y: 103, distance: 187.5
click at [448, 103] on div "[PERSON_NAME] Vital Brazil: Email: Aprender no próprio ritmo faz toda a diferen…" at bounding box center [553, 161] width 241 height 122
copy span "Vital [GEOGRAPHIC_DATA]: Email: Aprender no próprio ritmo faz toda a diferença"
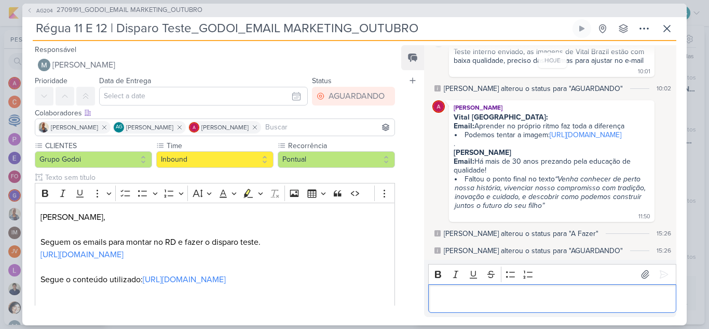
click at [492, 305] on div "Editor editing area: main" at bounding box center [552, 298] width 248 height 29
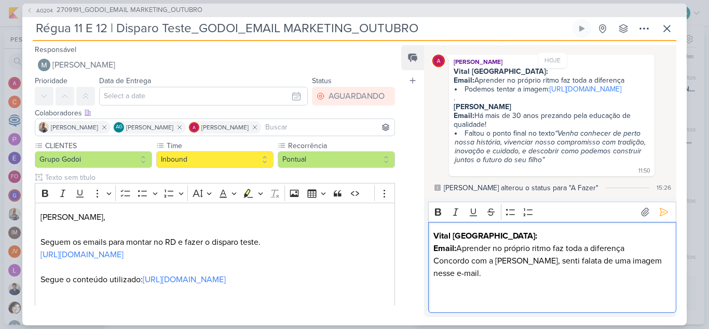
scroll to position [132, 0]
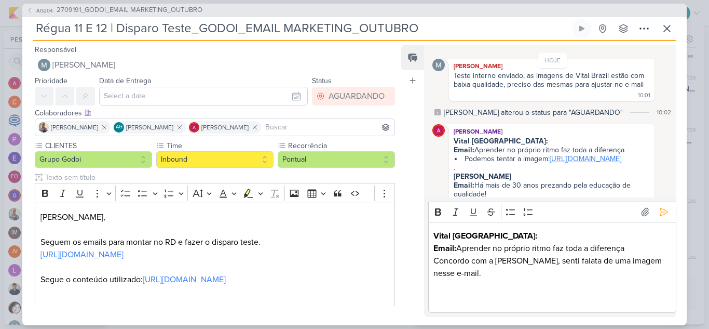
click at [550, 163] on link "[URL][DOMAIN_NAME]" at bounding box center [586, 158] width 72 height 9
click at [475, 274] on p "Concordo com a [PERSON_NAME], senti falata de uma imagem nesse e-mail." at bounding box center [552, 266] width 237 height 25
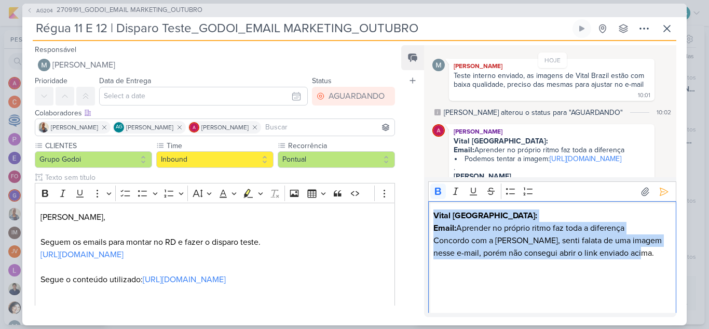
drag, startPoint x: 570, startPoint y: 251, endPoint x: 411, endPoint y: 211, distance: 163.3
click at [411, 211] on div "Feed Atrelar email Solte o email para atrelar ao kard [DATE] [PERSON_NAME] crio…" at bounding box center [538, 181] width 275 height 272
copy div "Vital [GEOGRAPHIC_DATA]: Email: Aprender no próprio ritmo faz toda a diferença …"
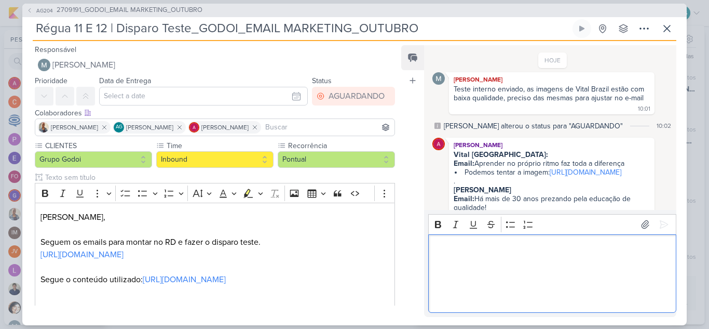
scroll to position [120, 0]
click at [550, 176] on link "[URL][DOMAIN_NAME]" at bounding box center [586, 171] width 72 height 9
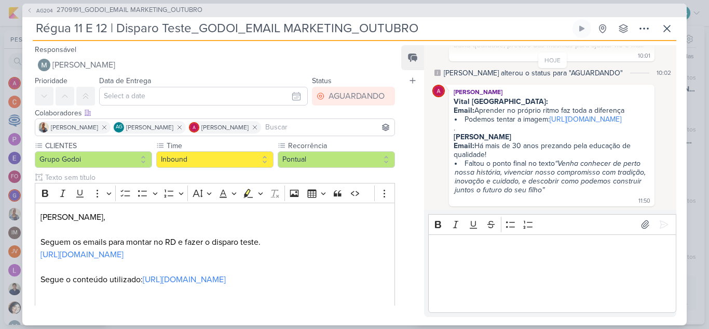
scroll to position [224, 0]
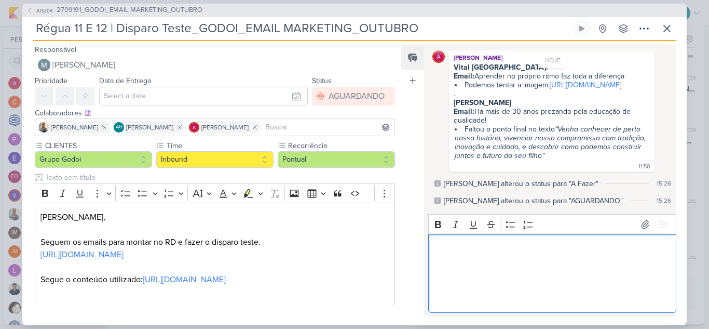
click at [477, 284] on p "Editor editing area: main" at bounding box center [552, 285] width 237 height 12
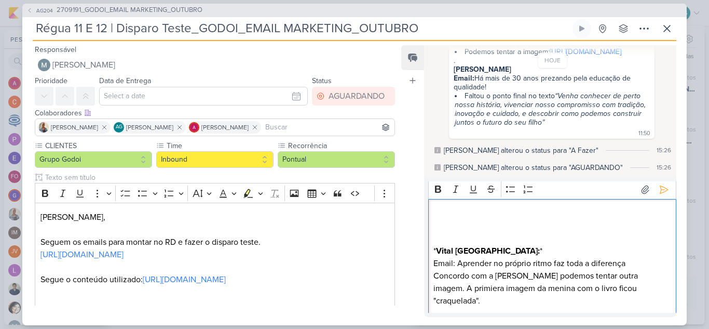
scroll to position [0, 0]
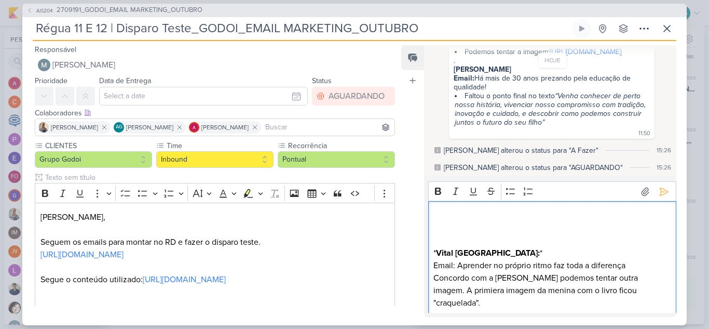
click at [477, 211] on p "Editor editing area: main" at bounding box center [552, 215] width 237 height 12
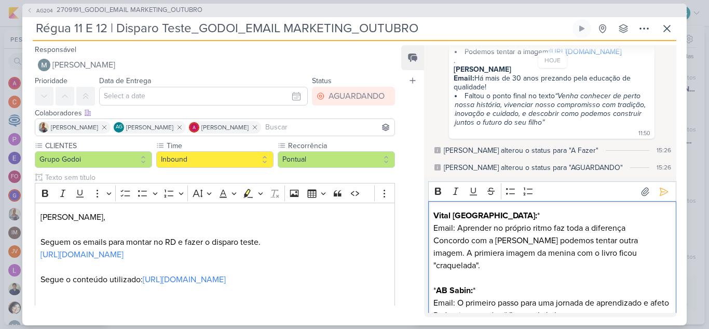
click at [497, 212] on p "Vital [GEOGRAPHIC_DATA]: *" at bounding box center [552, 215] width 237 height 12
click at [489, 284] on p "* AB Sabin: *" at bounding box center [552, 290] width 237 height 12
click at [439, 285] on strong "AB Sabin:" at bounding box center [454, 290] width 37 height 10
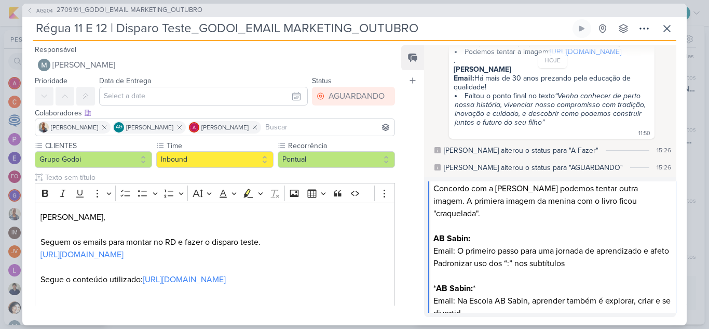
click at [437, 288] on strong "AB Sabin:" at bounding box center [454, 288] width 37 height 10
click at [480, 288] on p "AB Sabin: *" at bounding box center [552, 288] width 237 height 12
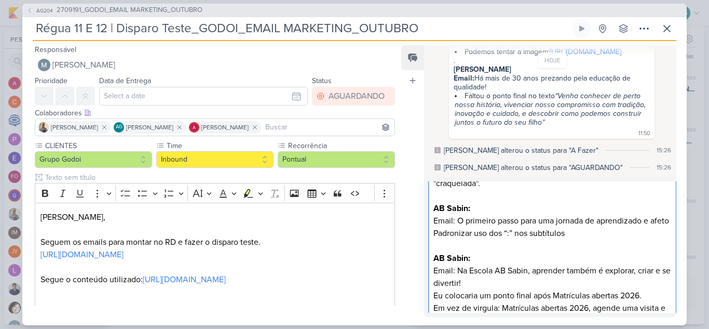
scroll to position [0, 0]
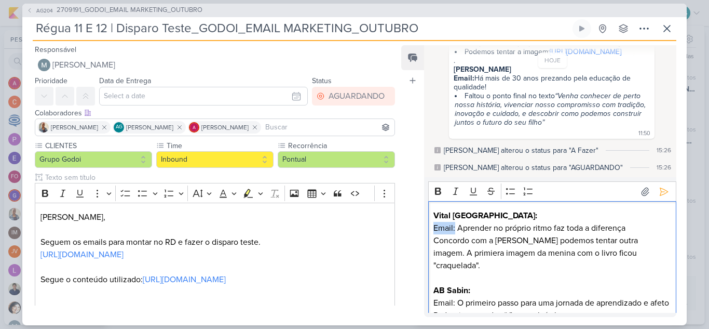
drag, startPoint x: 455, startPoint y: 230, endPoint x: 432, endPoint y: 230, distance: 23.9
click at [432, 230] on div "Vital [GEOGRAPHIC_DATA]: Email: Aprender no próprio ritmo faz toda a diferença …" at bounding box center [552, 327] width 248 height 253
click at [438, 193] on icon "Editor toolbar" at bounding box center [438, 191] width 10 height 10
drag, startPoint x: 454, startPoint y: 291, endPoint x: 431, endPoint y: 290, distance: 22.9
click at [431, 290] on div "Vital [GEOGRAPHIC_DATA]: Email: Aprender no próprio ritmo faz toda a diferença …" at bounding box center [552, 327] width 248 height 253
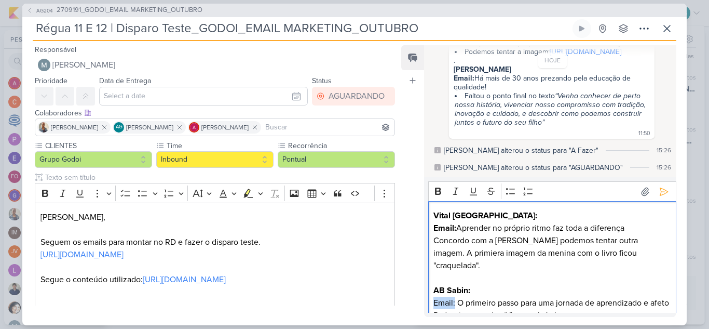
drag, startPoint x: 455, startPoint y: 289, endPoint x: 412, endPoint y: 286, distance: 43.7
click at [411, 286] on div "Feed Atrelar email Solte o email para atrelar ao kard [DATE] [PERSON_NAME] crio…" at bounding box center [538, 181] width 275 height 272
click at [436, 186] on icon "Editor toolbar" at bounding box center [438, 191] width 10 height 10
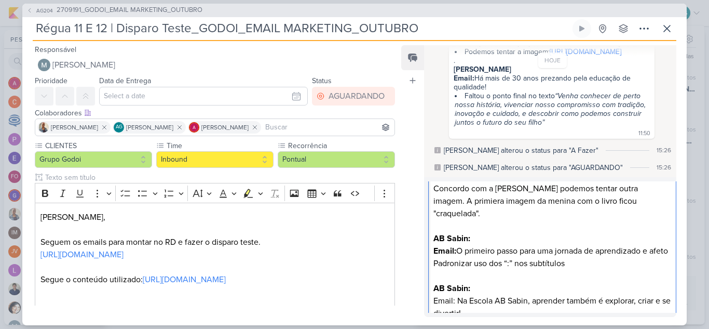
scroll to position [57, 0]
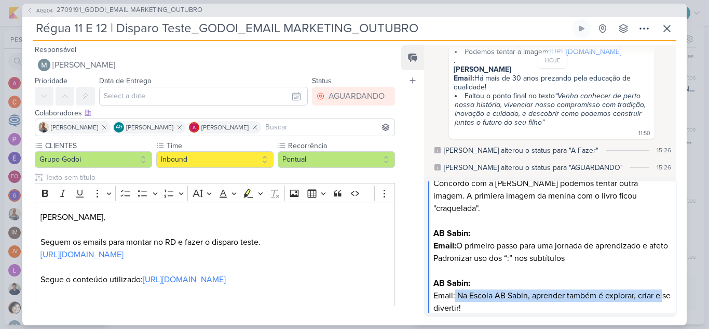
drag, startPoint x: 456, startPoint y: 303, endPoint x: 428, endPoint y: 302, distance: 27.5
click at [428, 302] on div "Vital [GEOGRAPHIC_DATA]: Email: Aprender no próprio ritmo faz toda a diferença …" at bounding box center [552, 270] width 248 height 253
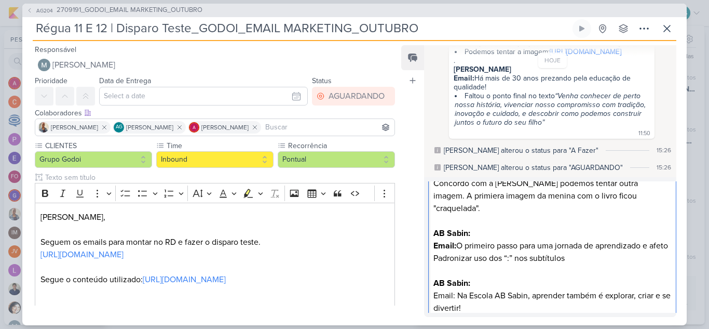
click at [449, 299] on p "Email: Na Escola AB Sabin, aprender também é explorar, criar e se divertir!" at bounding box center [552, 301] width 237 height 25
drag, startPoint x: 455, startPoint y: 298, endPoint x: 436, endPoint y: 274, distance: 29.9
click at [424, 294] on div "Rich Text Editor Bold Italic Underline Strikethrough Bulleted List Numbered Lis…" at bounding box center [550, 247] width 252 height 140
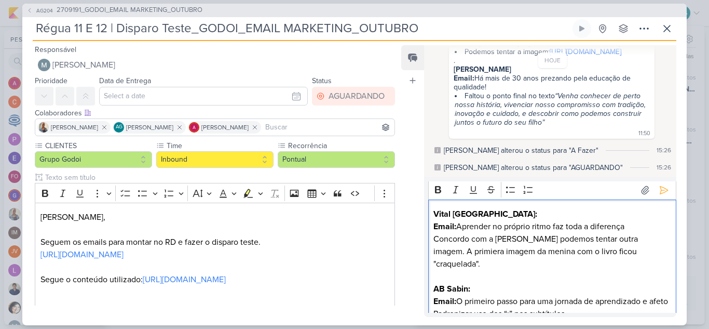
scroll to position [0, 0]
drag, startPoint x: 439, startPoint y: 189, endPoint x: 448, endPoint y: 207, distance: 20.0
click at [438, 189] on icon "Editor toolbar" at bounding box center [438, 191] width 10 height 10
click at [511, 284] on p "AB Sabin:" at bounding box center [552, 290] width 237 height 12
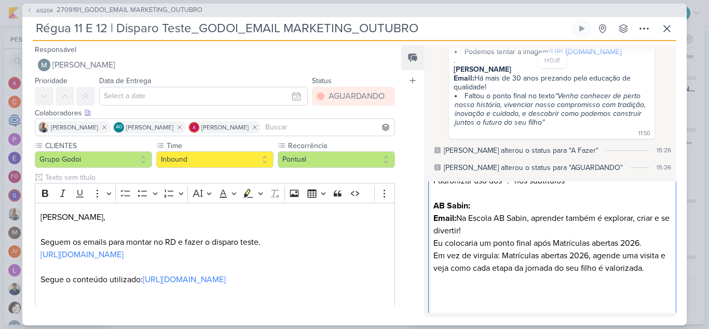
scroll to position [141, 0]
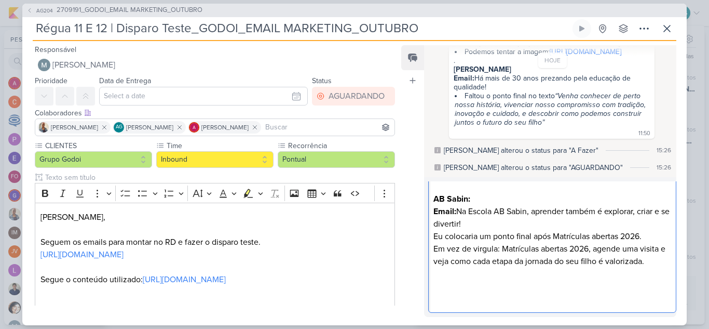
click at [678, 260] on div "Responsável [PERSON_NAME] Nenhum contato encontrado create new contact Novo Con…" at bounding box center [354, 183] width 665 height 284
click at [661, 262] on p "Em vez de virgula: Matrículas abertas 2026, agende uma visita e veja como cada …" at bounding box center [552, 254] width 237 height 25
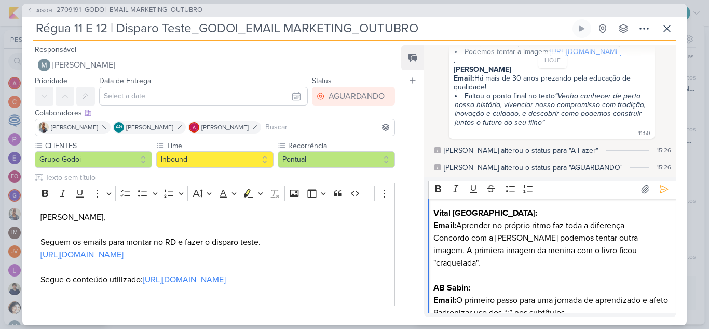
scroll to position [0, 0]
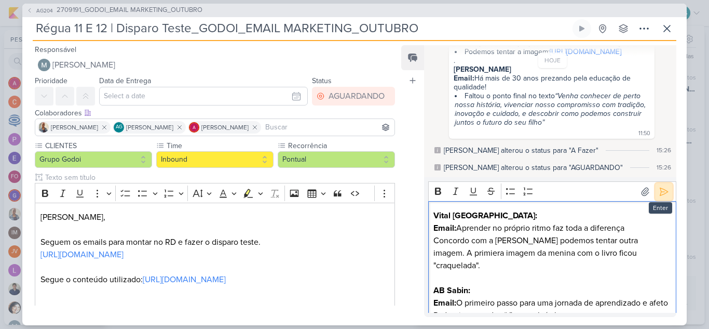
click at [662, 183] on button at bounding box center [664, 191] width 17 height 17
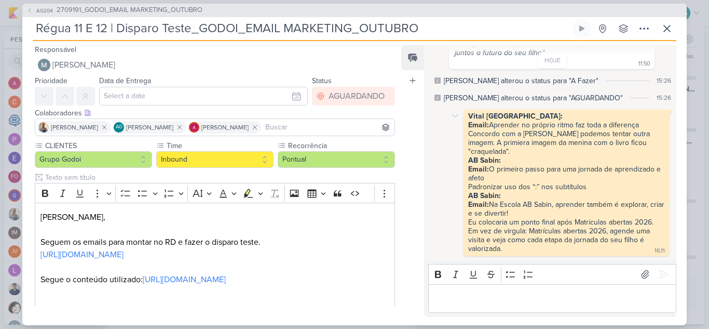
scroll to position [327, 0]
click at [670, 23] on icon at bounding box center [667, 28] width 12 height 12
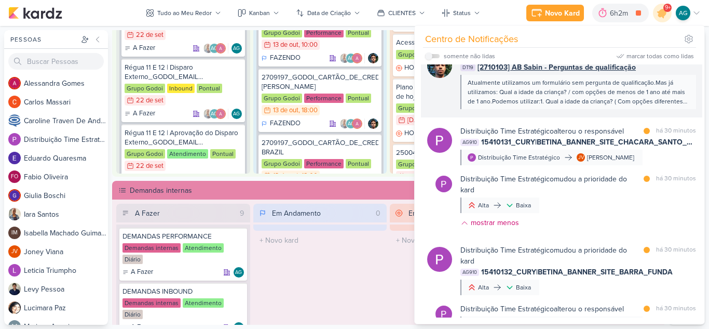
scroll to position [208, 0]
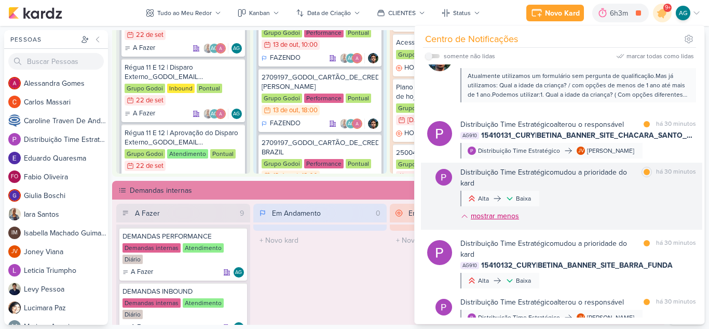
click at [518, 221] on div "mostrar menos" at bounding box center [495, 215] width 48 height 11
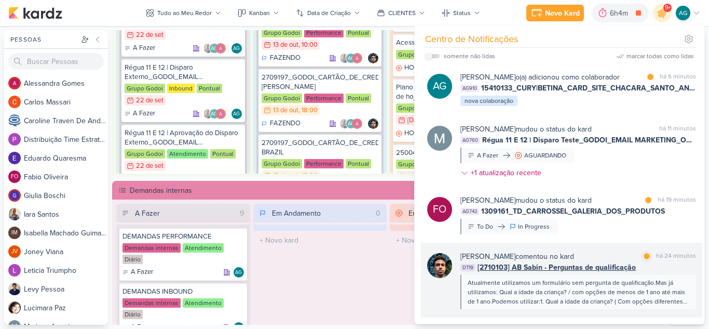
scroll to position [0, 0]
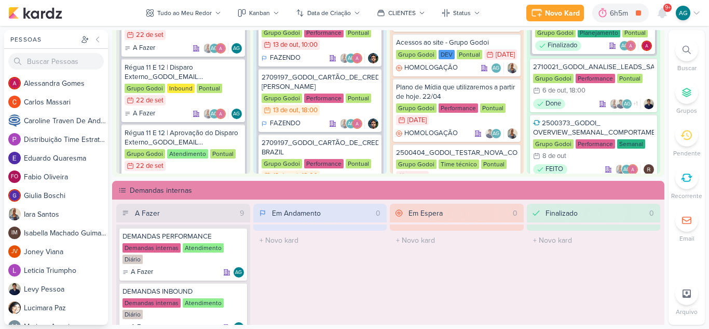
scroll to position [188, 0]
